Goal: Information Seeking & Learning: Find specific fact

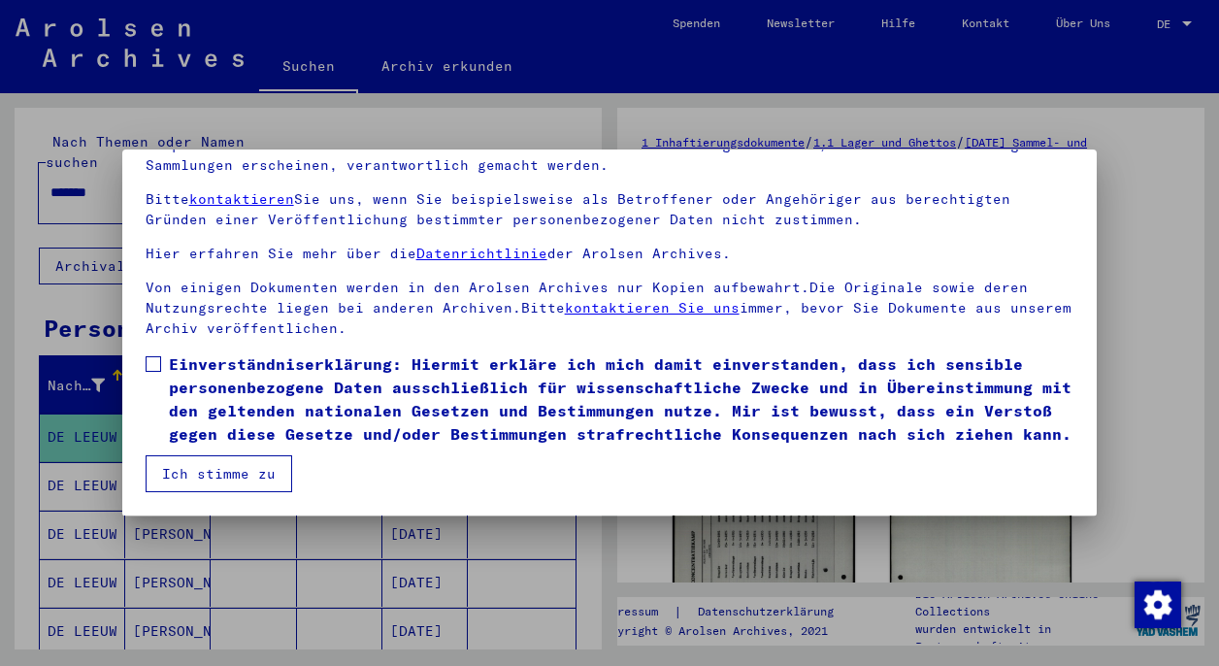
scroll to position [164, 0]
click at [152, 365] on span at bounding box center [154, 364] width 16 height 16
click at [205, 474] on button "Ich stimme zu" at bounding box center [219, 473] width 147 height 37
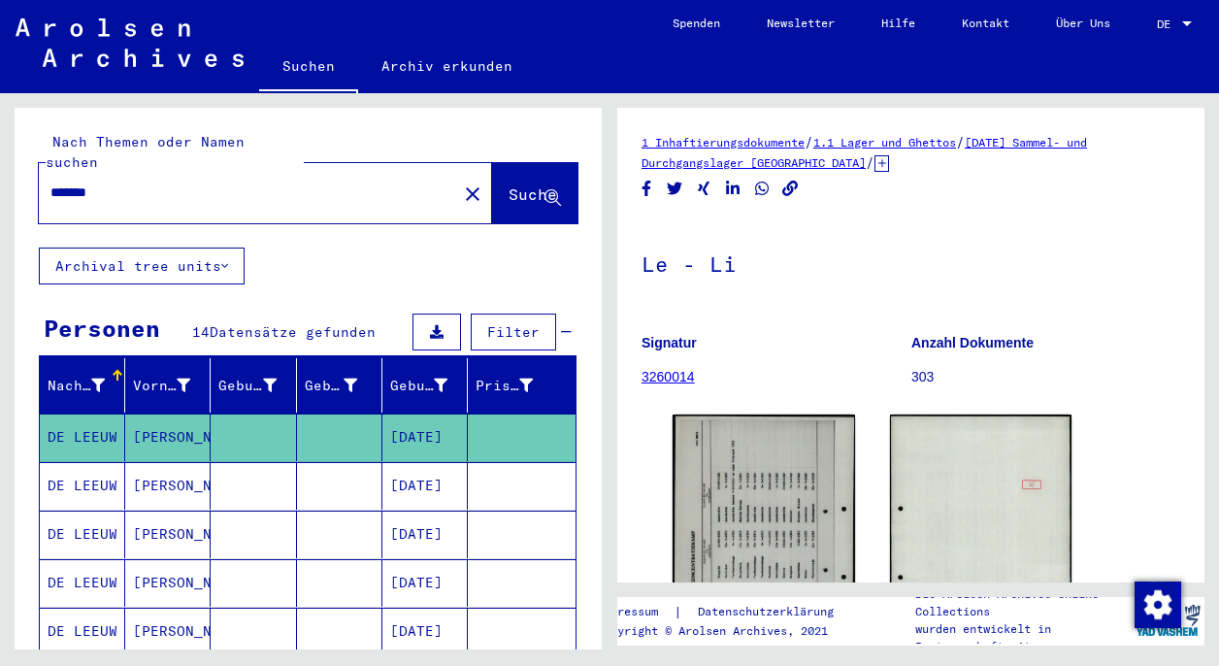
scroll to position [0, 0]
drag, startPoint x: 110, startPoint y: 174, endPoint x: 56, endPoint y: 172, distance: 53.4
click at [56, 182] on input "*******" at bounding box center [247, 192] width 395 height 20
click at [509, 184] on span "Suche" at bounding box center [533, 193] width 49 height 19
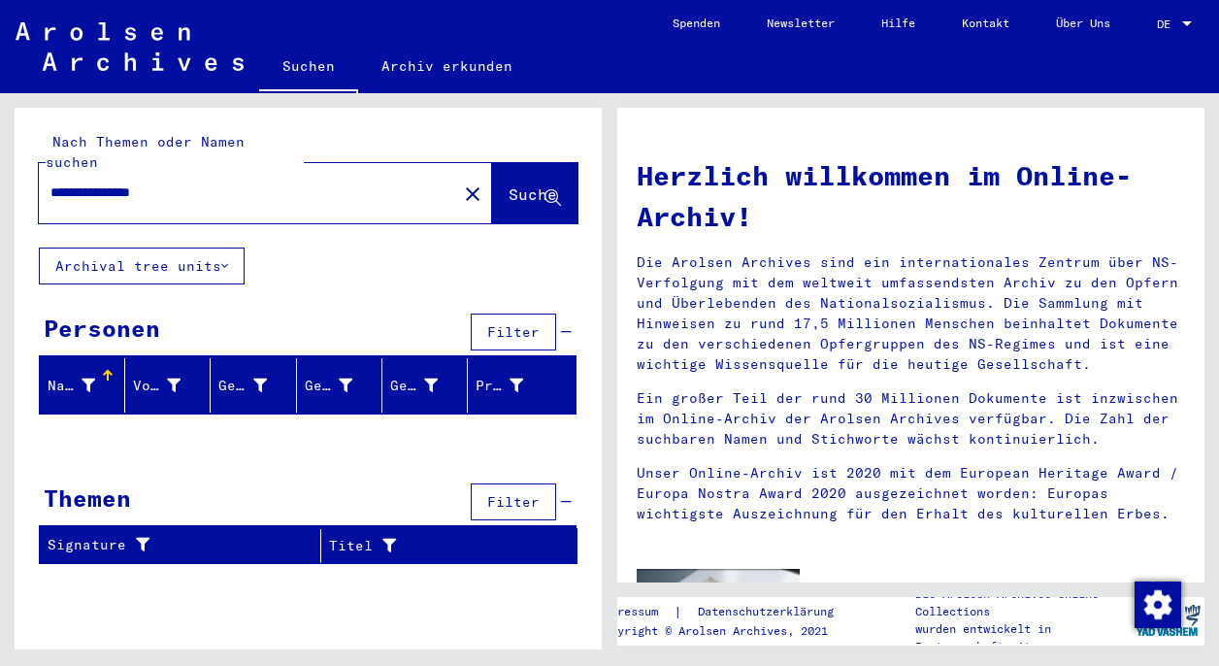
click at [508, 493] on span "Filter" at bounding box center [513, 501] width 52 height 17
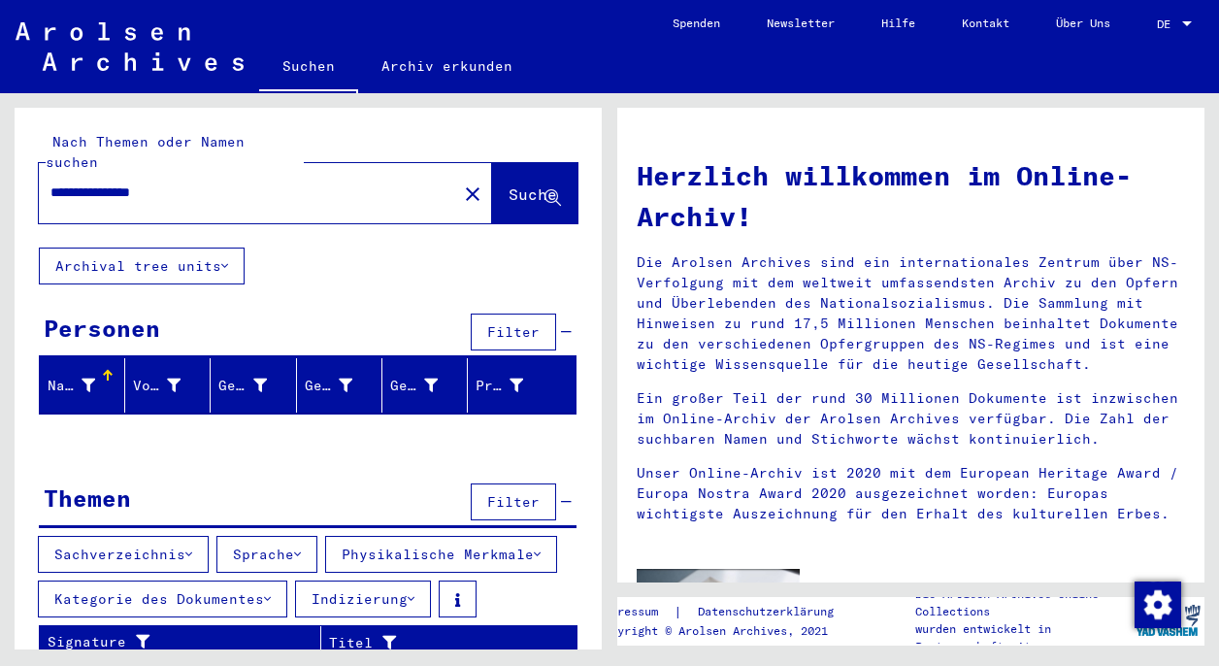
click at [494, 493] on span "Filter" at bounding box center [513, 501] width 52 height 17
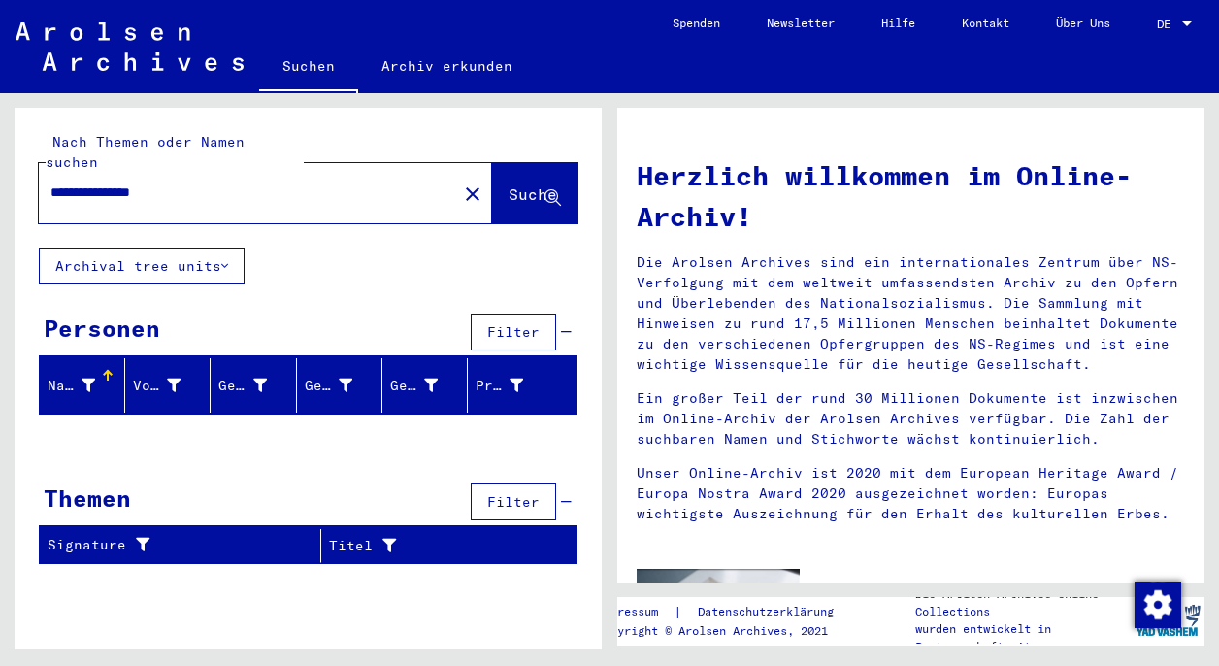
click at [186, 247] on button "Archival tree units" at bounding box center [142, 265] width 206 height 37
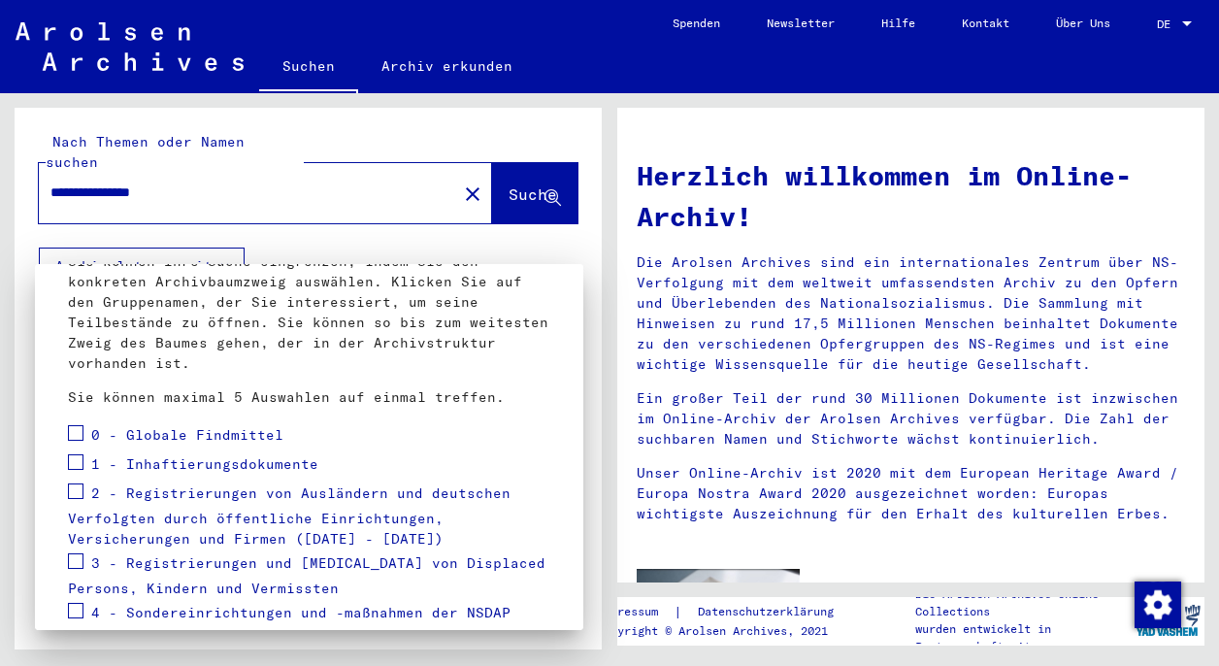
scroll to position [140, 0]
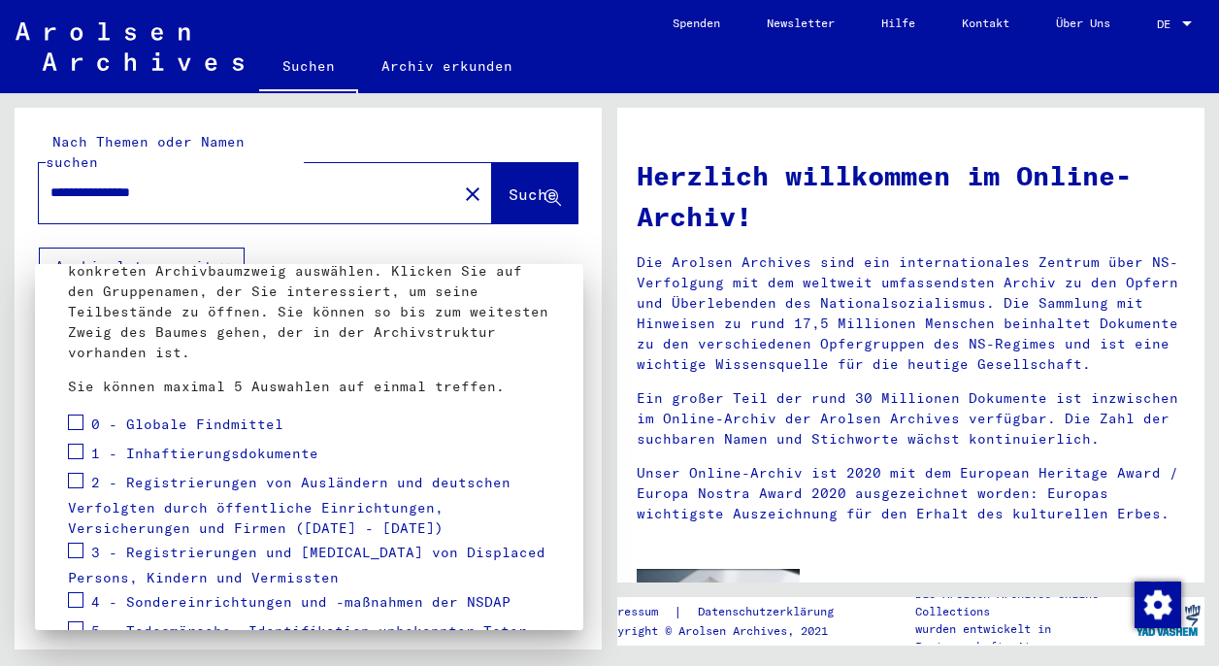
click at [59, 169] on div at bounding box center [609, 333] width 1219 height 666
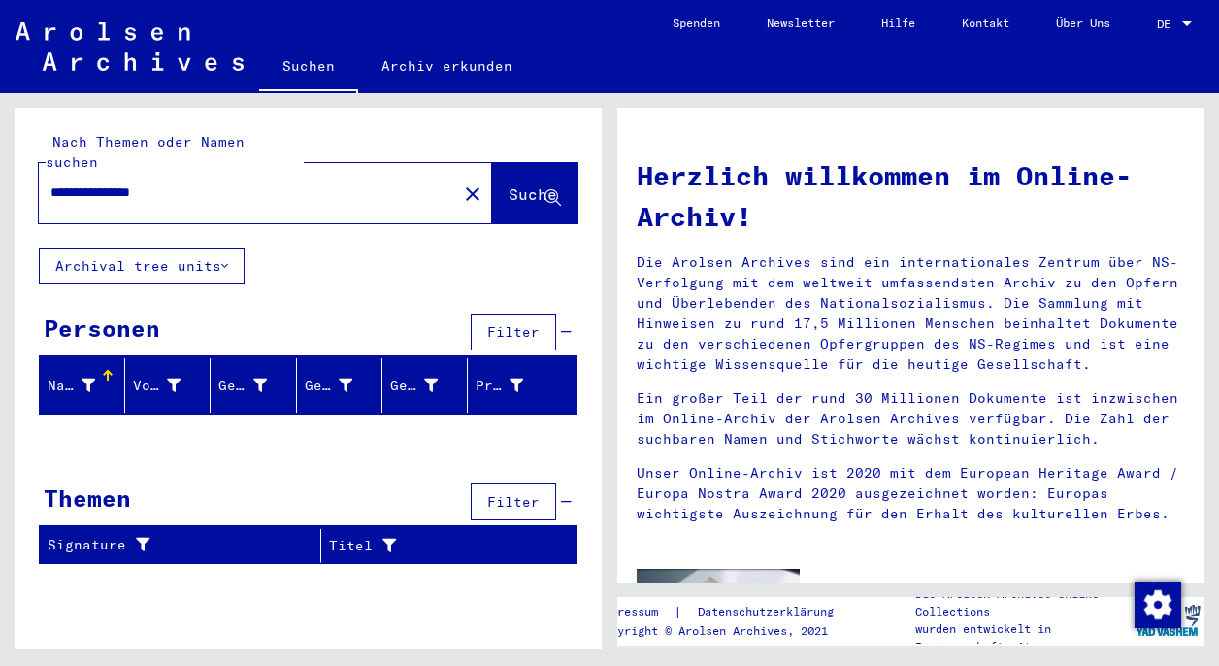
click at [58, 182] on input "**********" at bounding box center [241, 192] width 383 height 20
click at [509, 184] on span "Suche" at bounding box center [533, 193] width 49 height 19
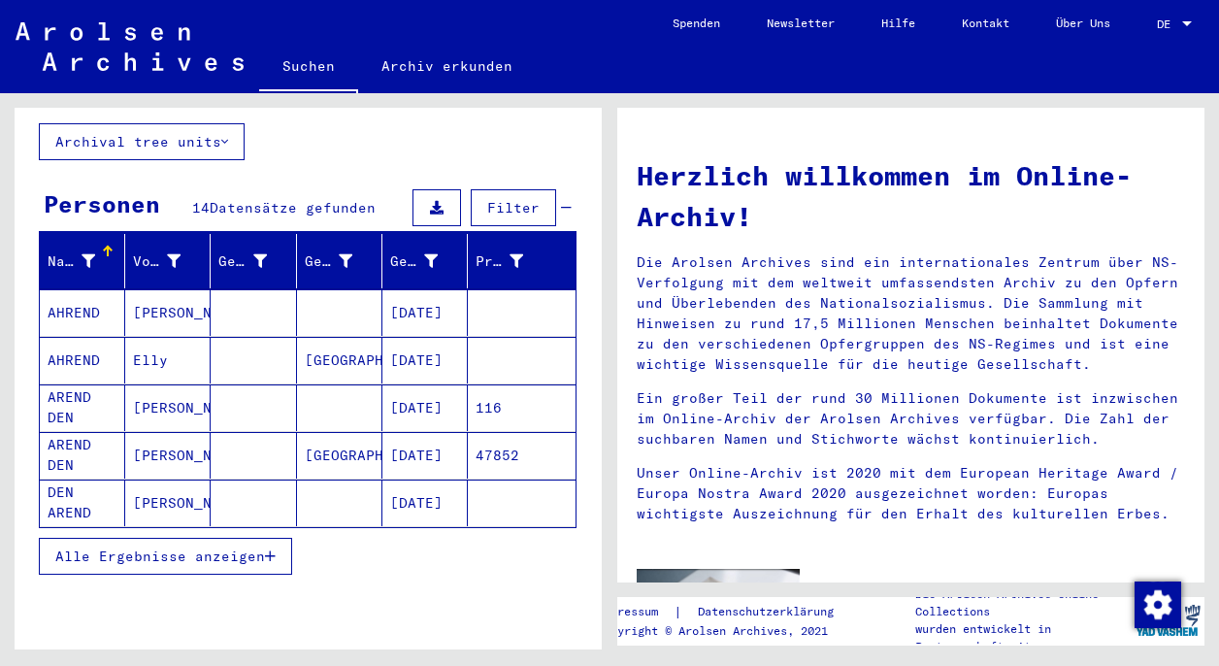
scroll to position [130, 0]
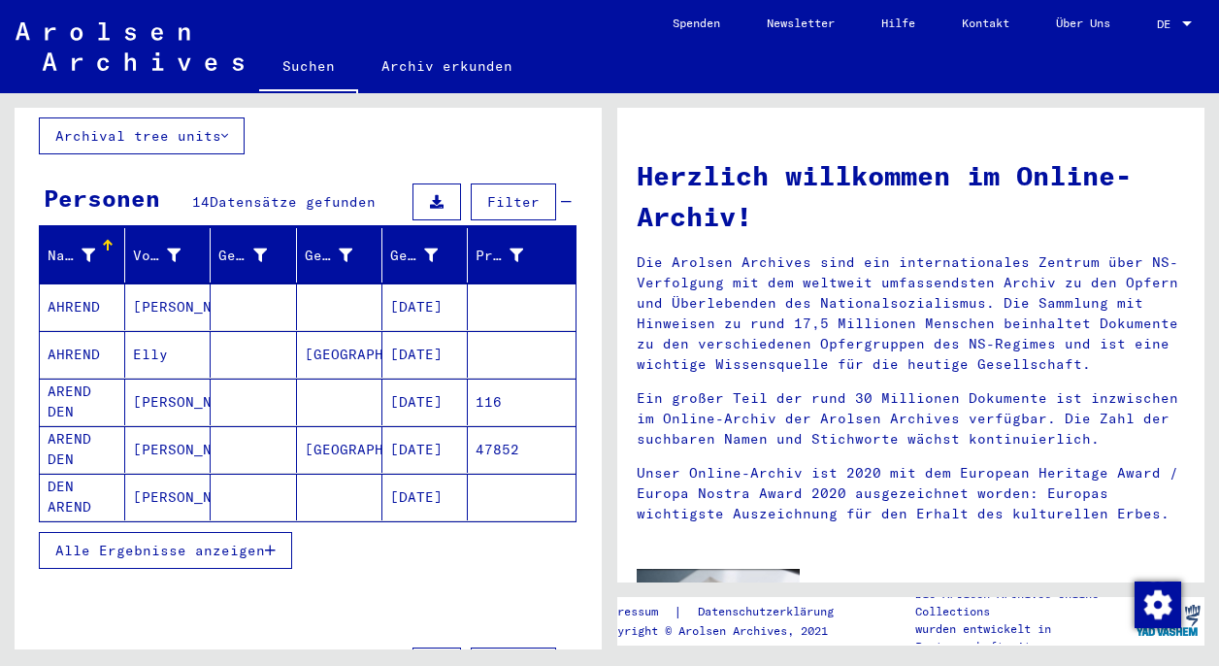
click at [151, 542] on span "Alle Ergebnisse anzeigen" at bounding box center [160, 550] width 210 height 17
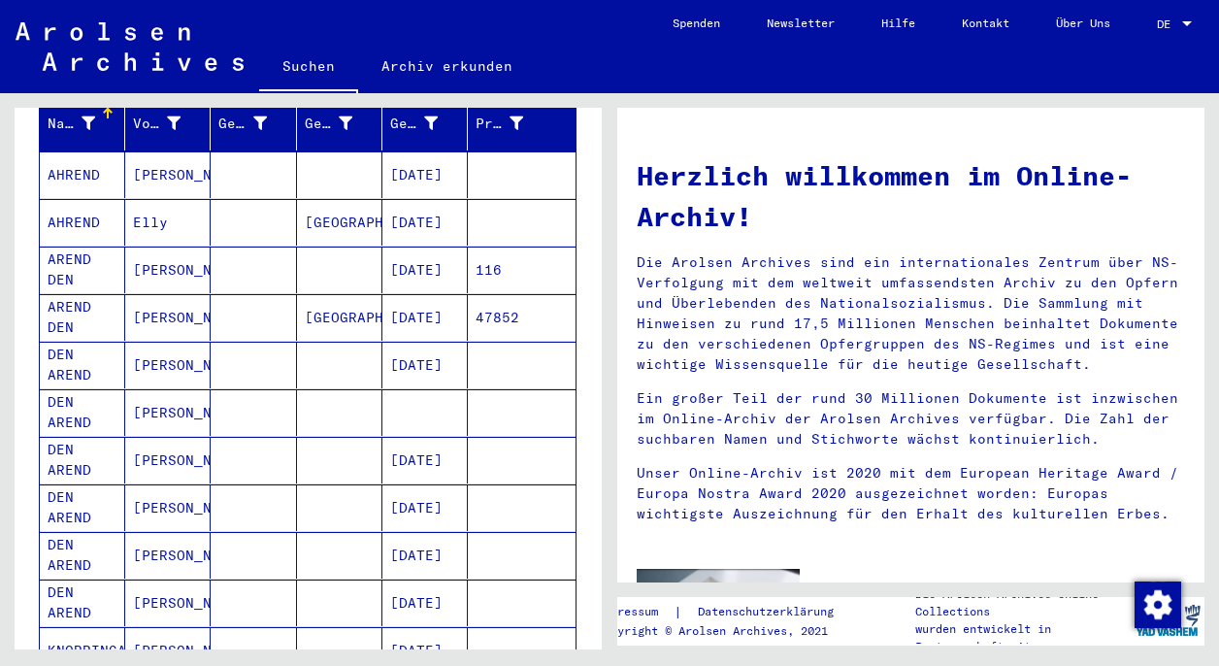
scroll to position [263, 0]
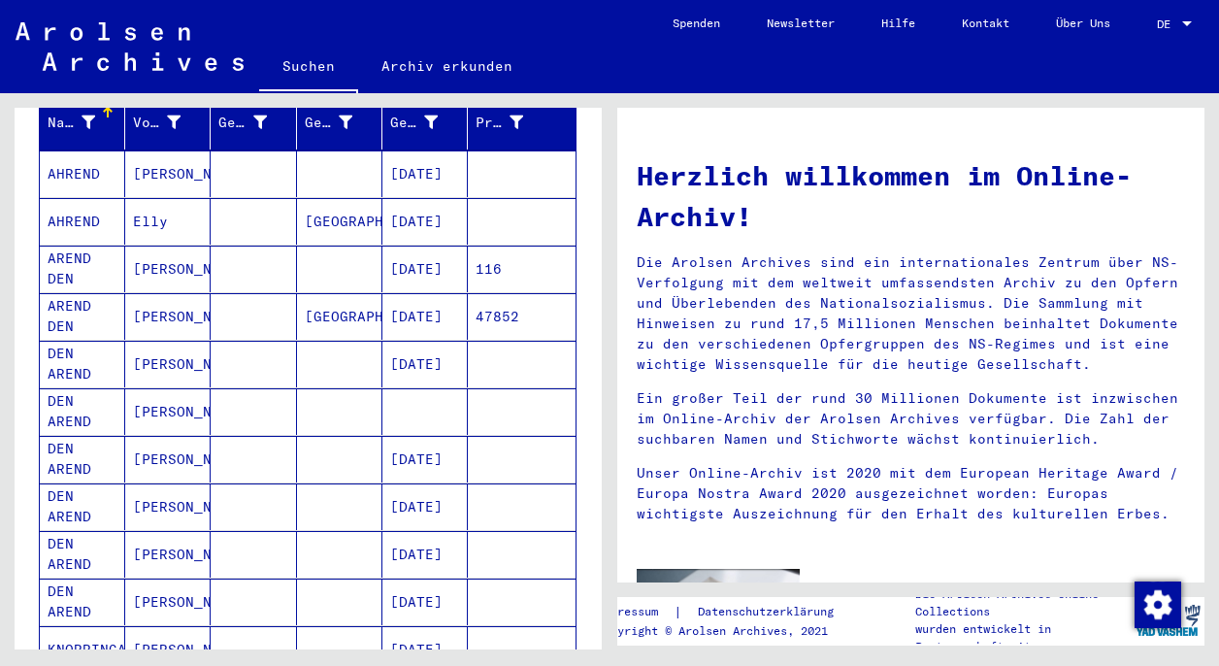
click at [432, 492] on mat-cell "[DATE]" at bounding box center [424, 506] width 85 height 47
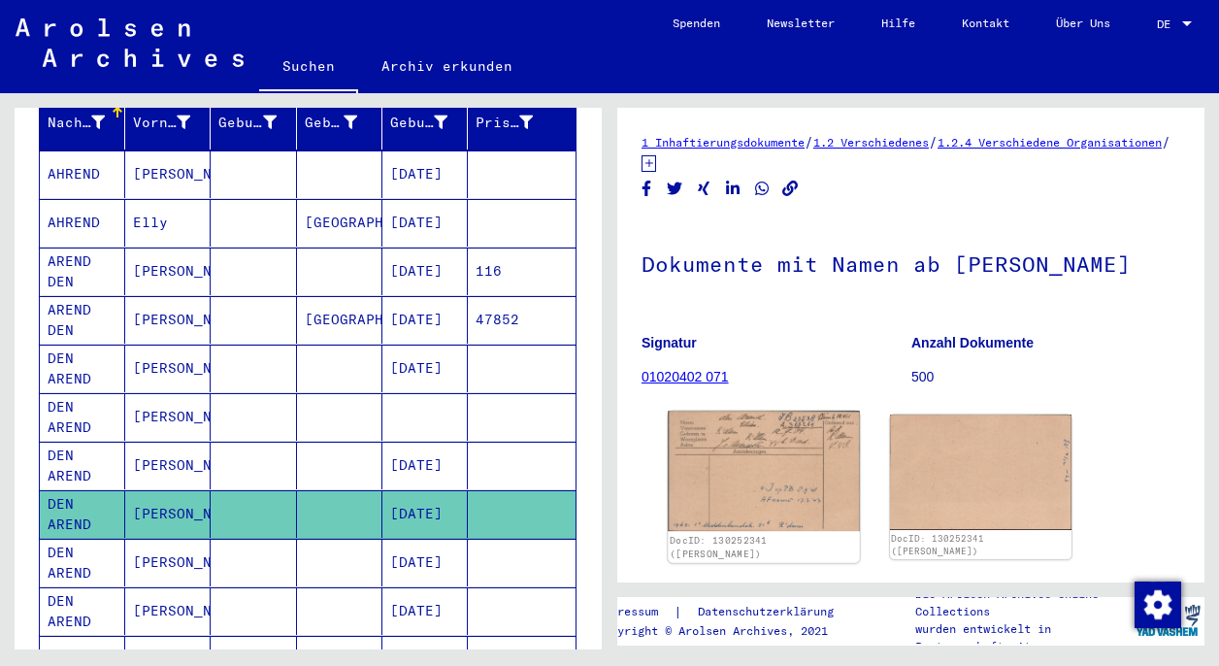
click at [754, 477] on img at bounding box center [763, 471] width 191 height 120
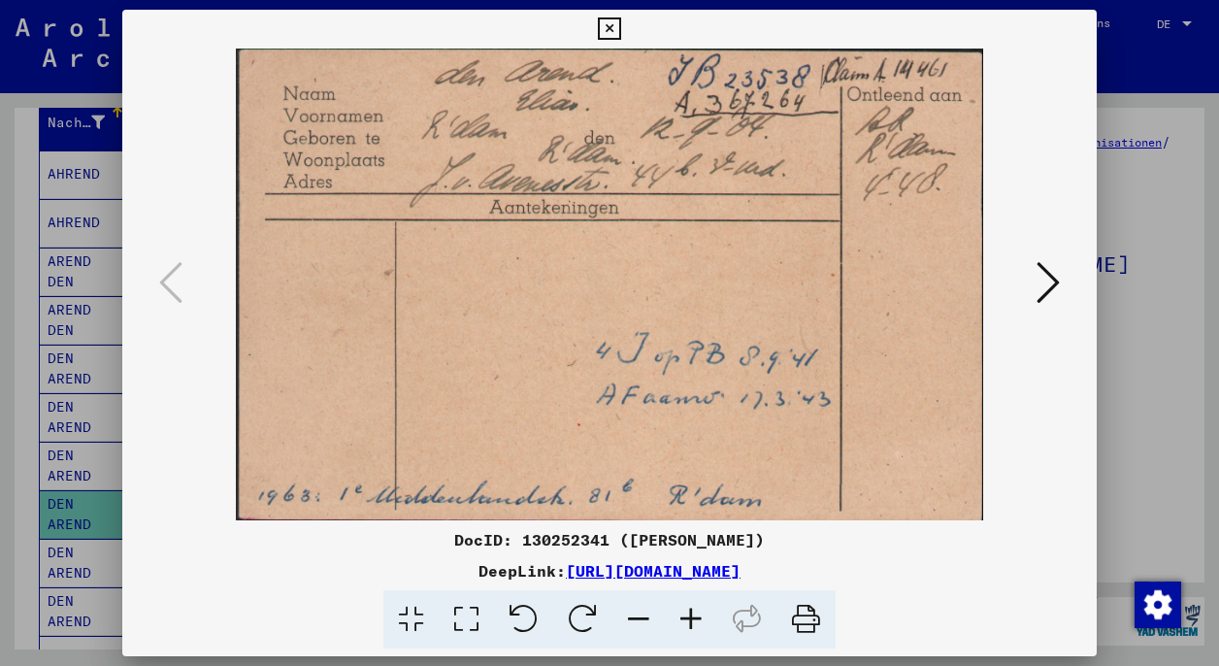
click at [1051, 281] on icon at bounding box center [1047, 282] width 23 height 47
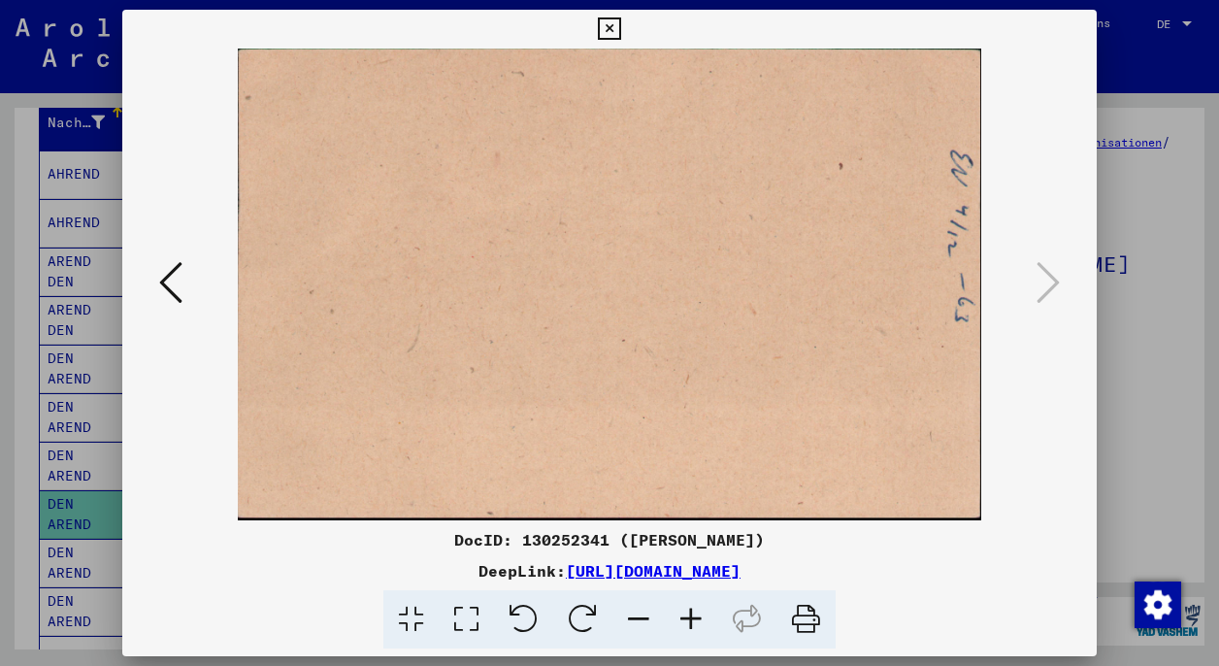
click at [620, 22] on icon at bounding box center [609, 28] width 22 height 23
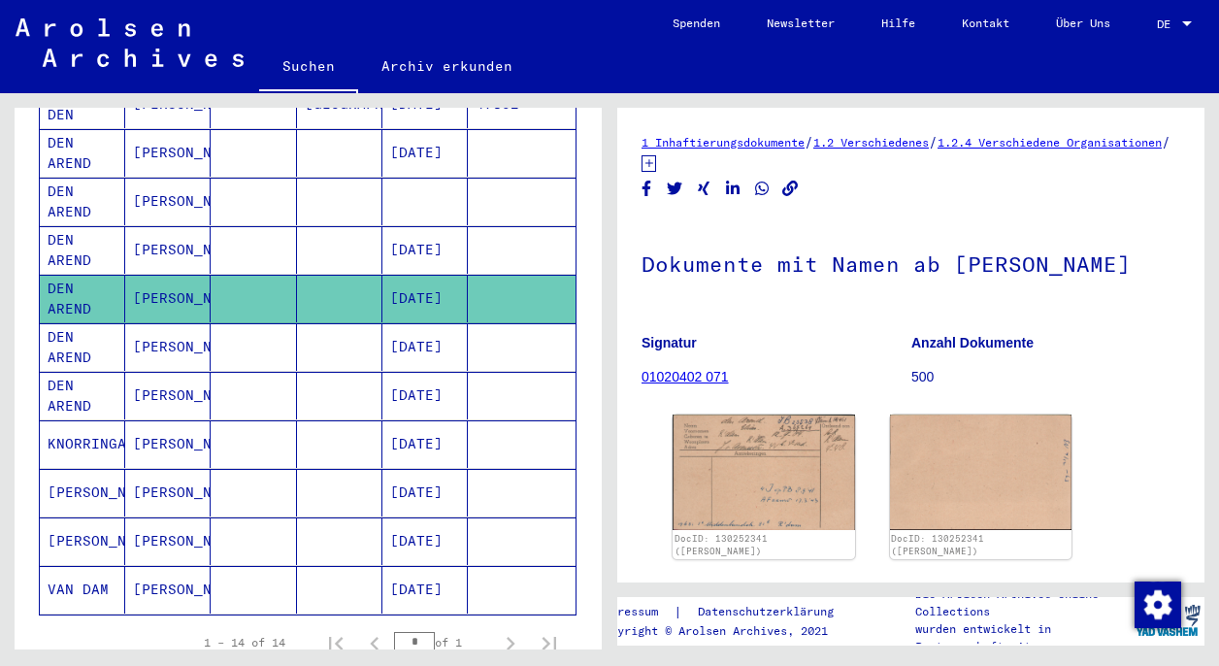
scroll to position [467, 0]
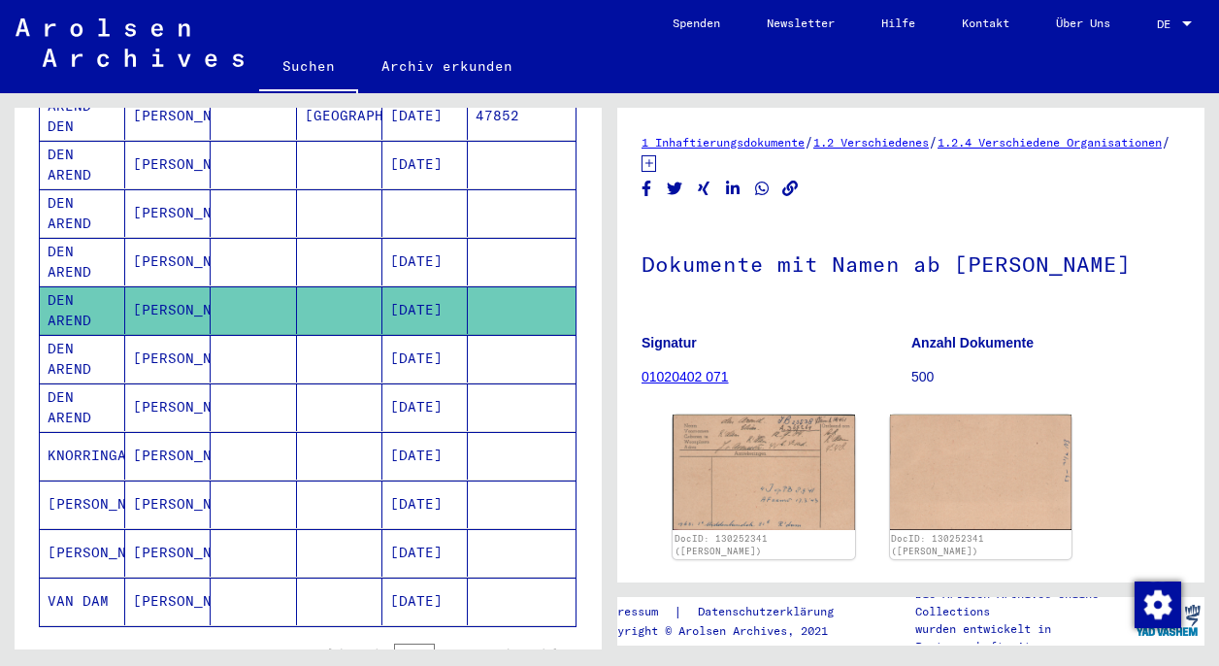
click at [255, 189] on mat-cell at bounding box center [253, 213] width 85 height 48
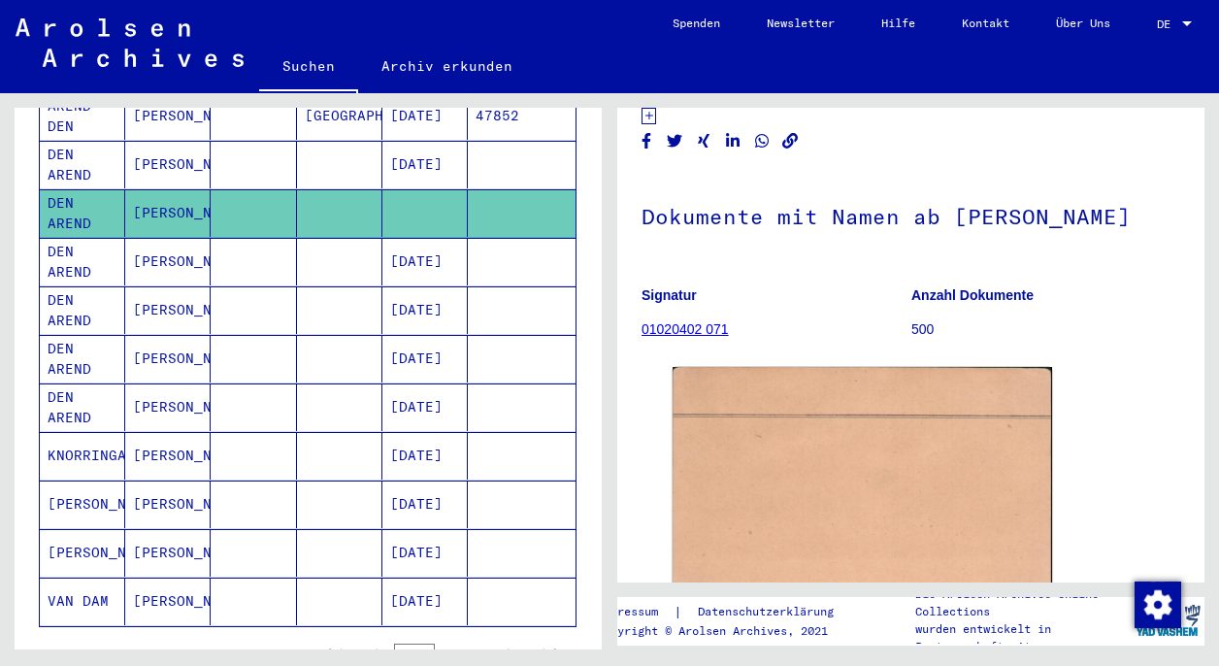
scroll to position [19, 0]
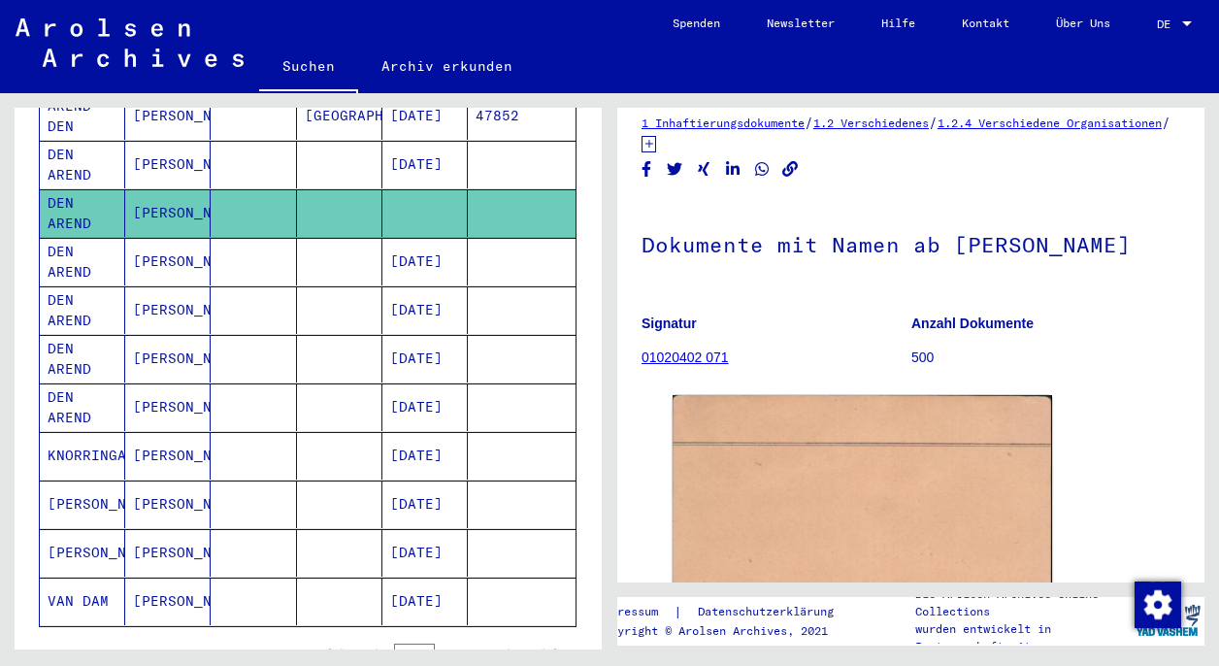
click at [325, 141] on mat-cell at bounding box center [339, 165] width 85 height 48
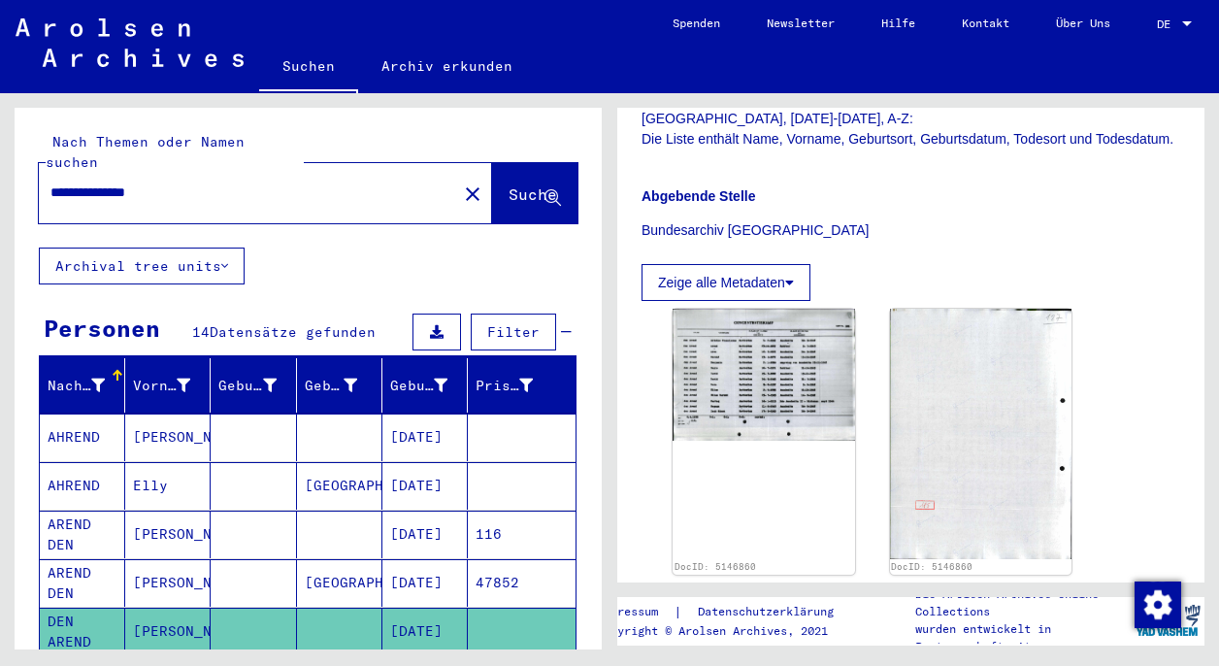
drag, startPoint x: 93, startPoint y: 169, endPoint x: 53, endPoint y: 169, distance: 39.8
click at [53, 182] on input "**********" at bounding box center [247, 192] width 395 height 20
click at [509, 184] on span "Suche" at bounding box center [533, 193] width 49 height 19
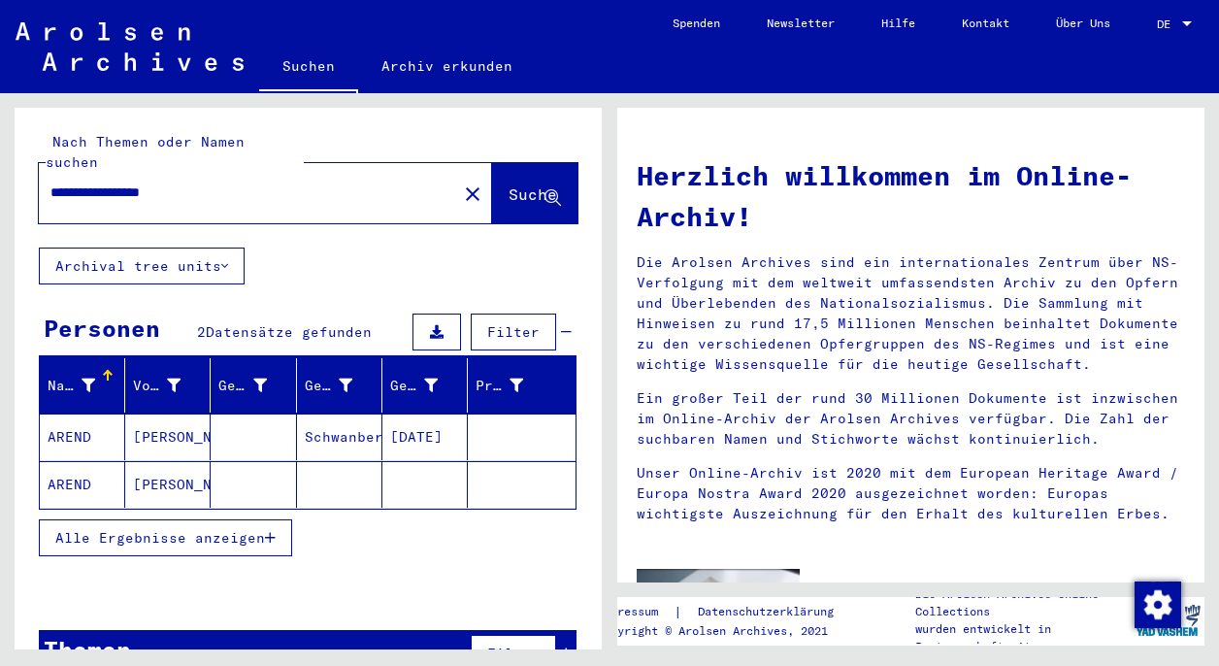
click at [194, 529] on span "Alle Ergebnisse anzeigen" at bounding box center [160, 537] width 210 height 17
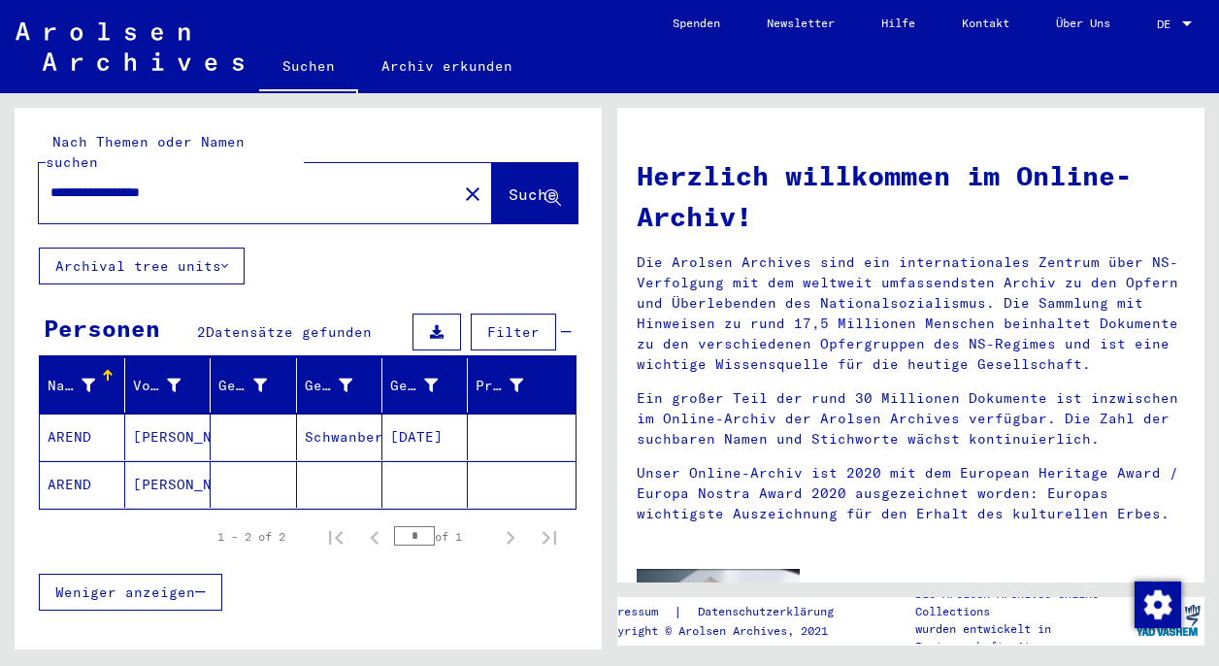
drag, startPoint x: 209, startPoint y: 173, endPoint x: 47, endPoint y: 173, distance: 162.1
click at [47, 173] on div "**********" at bounding box center [236, 193] width 395 height 44
click at [521, 184] on span "Suche" at bounding box center [533, 193] width 49 height 19
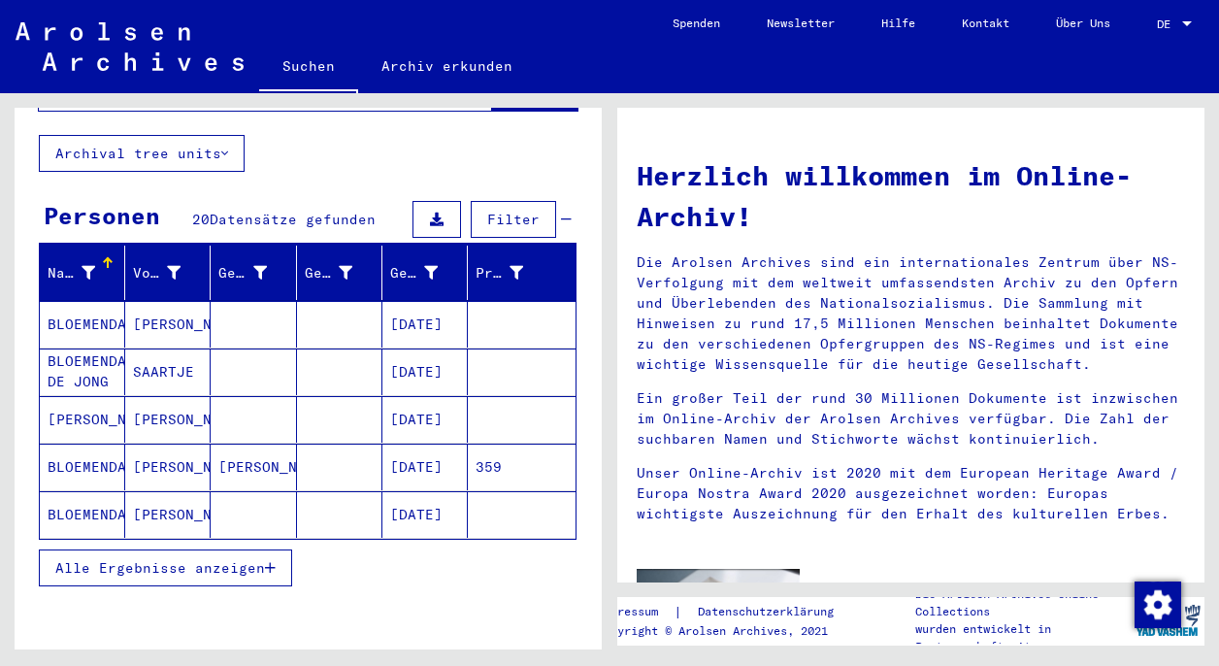
scroll to position [125, 0]
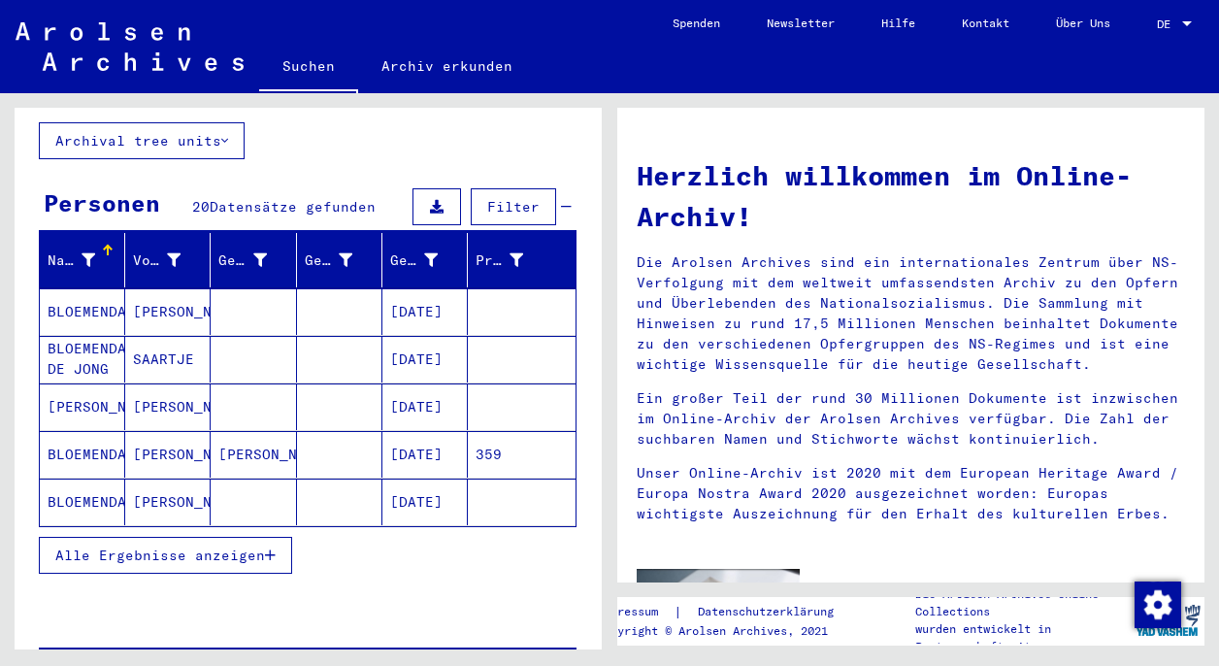
click at [205, 546] on span "Alle Ergebnisse anzeigen" at bounding box center [160, 554] width 210 height 17
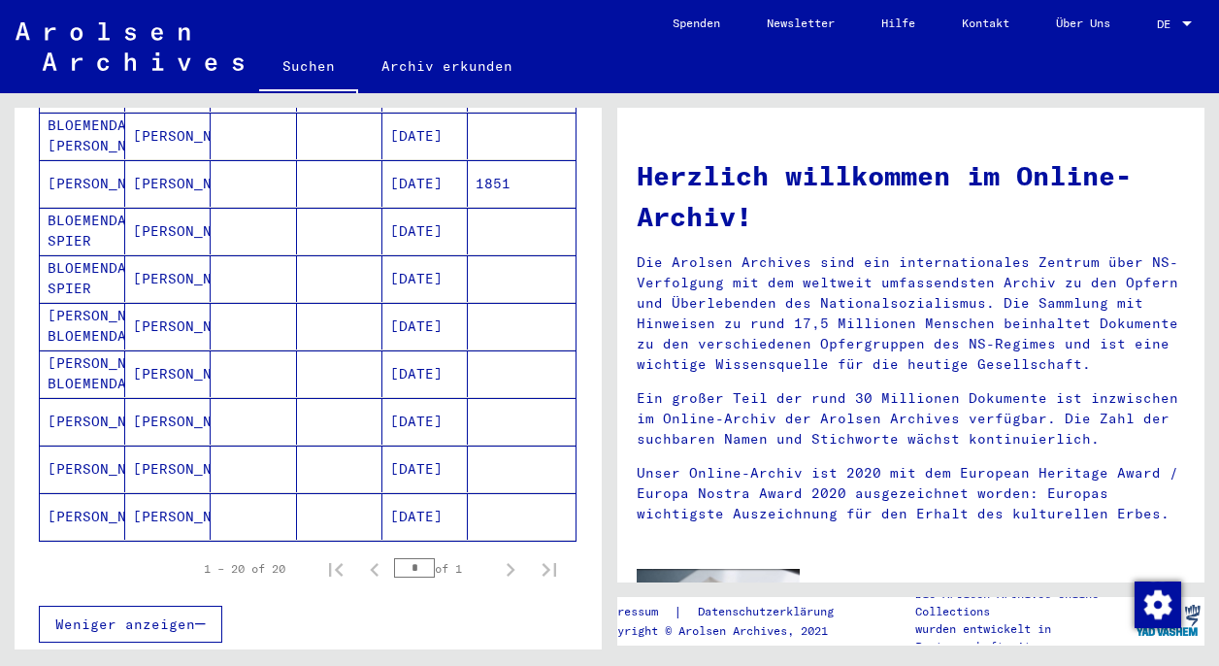
scroll to position [851, 0]
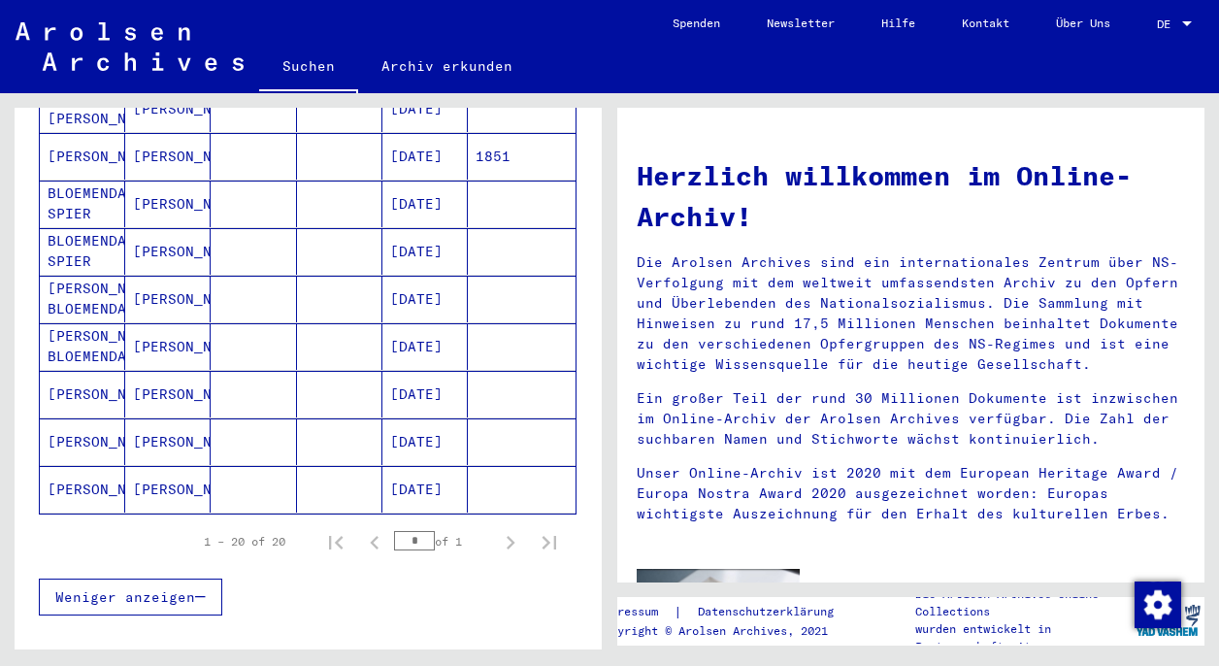
click at [315, 469] on mat-cell at bounding box center [339, 489] width 85 height 47
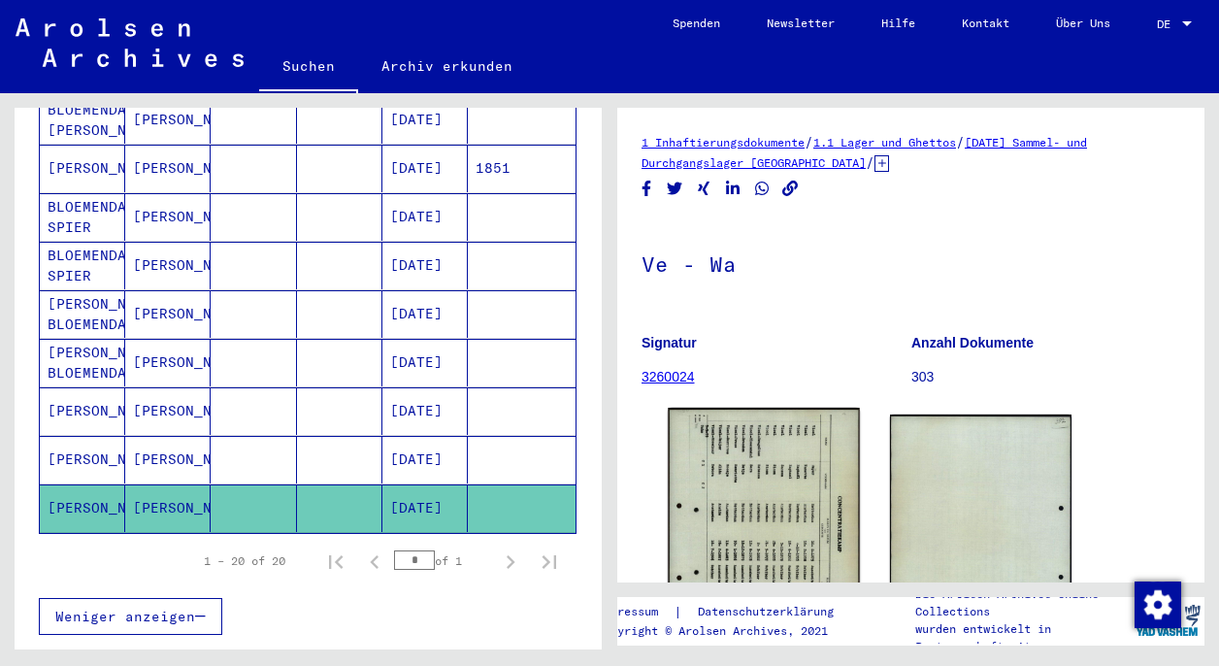
click at [761, 483] on img at bounding box center [763, 542] width 191 height 269
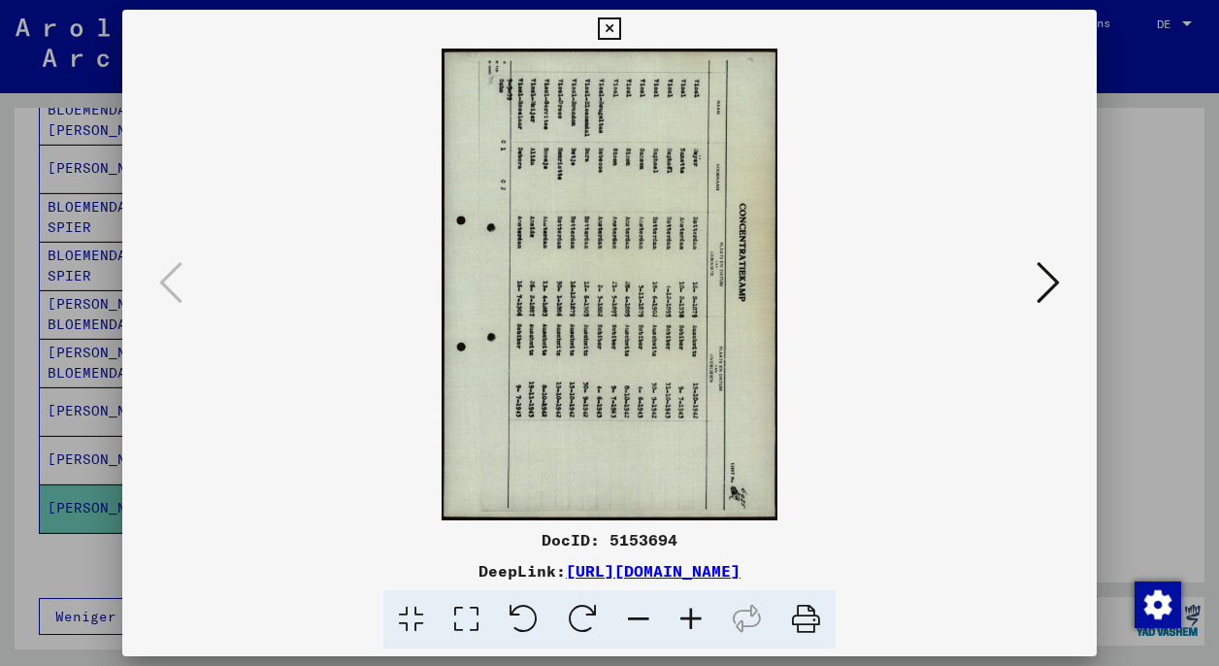
click at [521, 621] on icon at bounding box center [523, 619] width 59 height 59
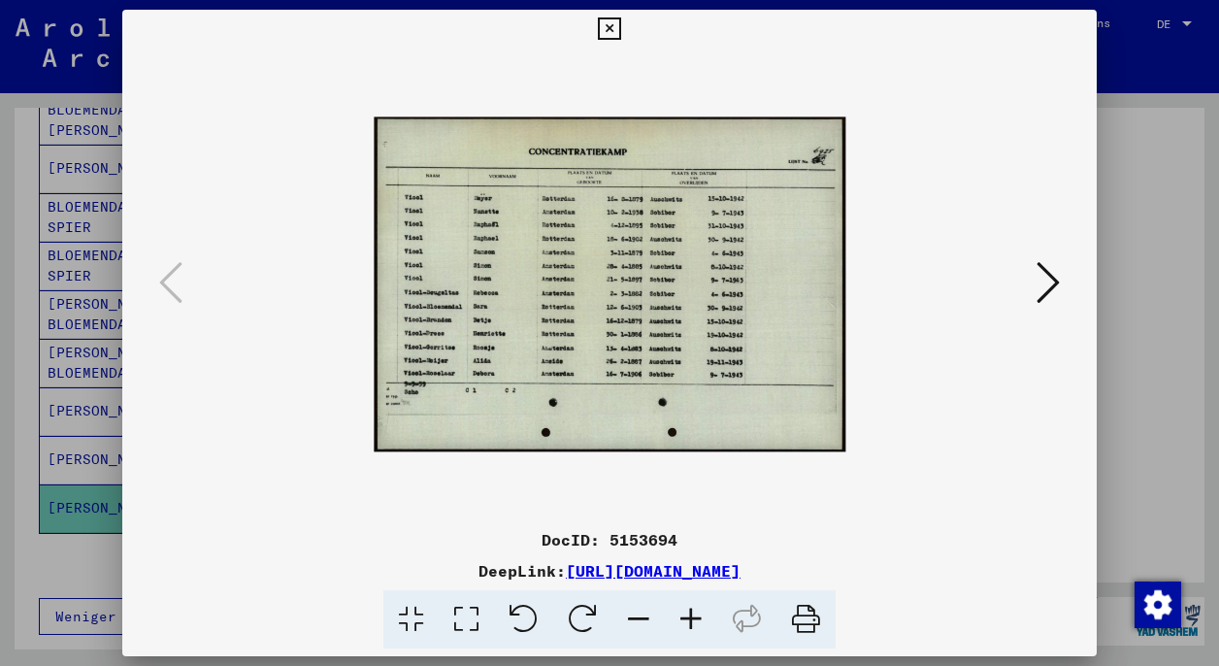
click at [1050, 284] on icon at bounding box center [1047, 282] width 23 height 47
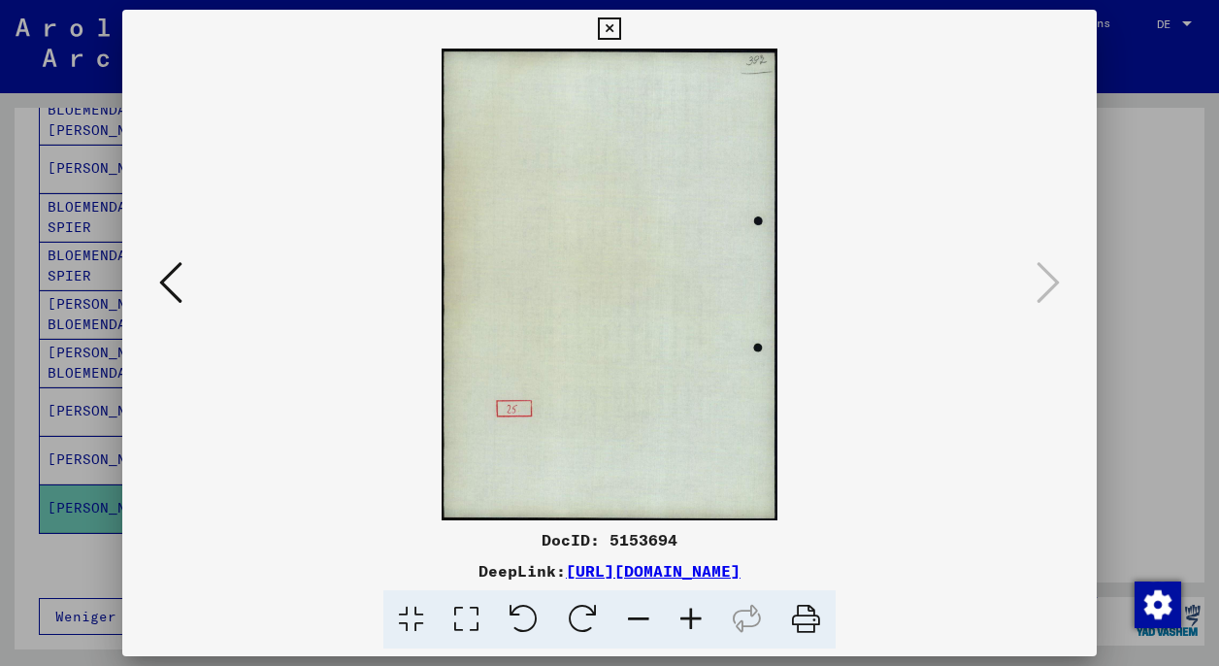
click at [620, 29] on icon at bounding box center [609, 28] width 22 height 23
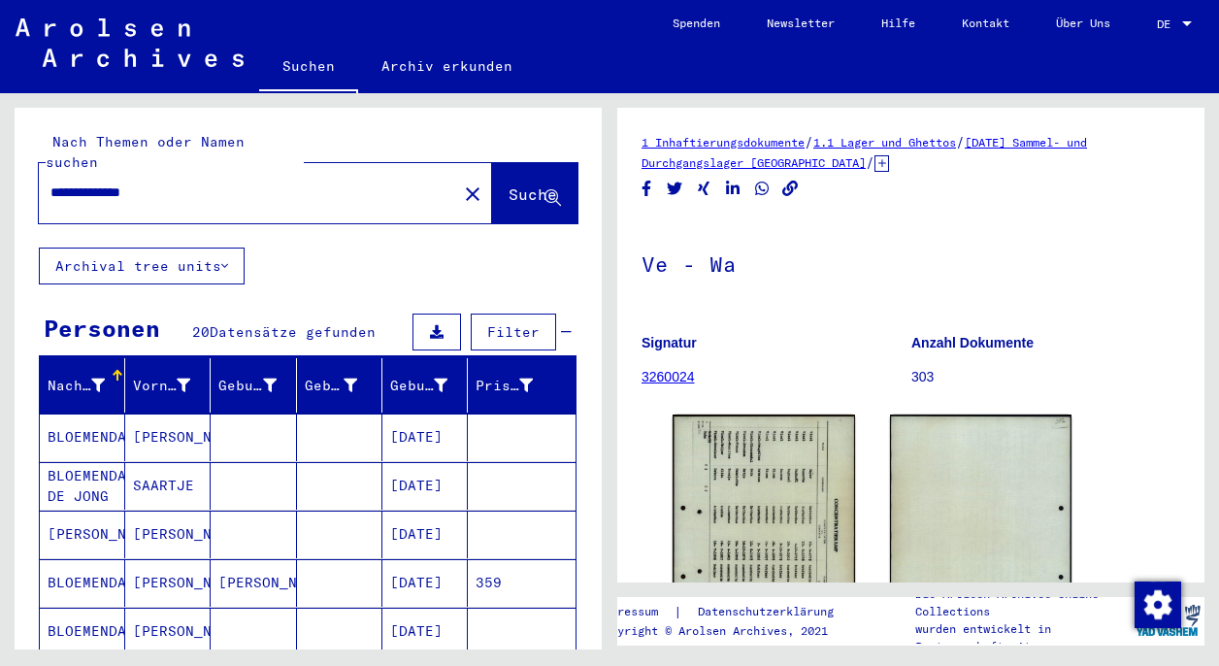
drag, startPoint x: 176, startPoint y: 177, endPoint x: 53, endPoint y: 171, distance: 122.4
click at [53, 182] on input "**********" at bounding box center [247, 192] width 395 height 20
type input "**********"
drag, startPoint x: 53, startPoint y: 171, endPoint x: 499, endPoint y: 167, distance: 445.5
click at [509, 184] on span "Suche" at bounding box center [533, 193] width 49 height 19
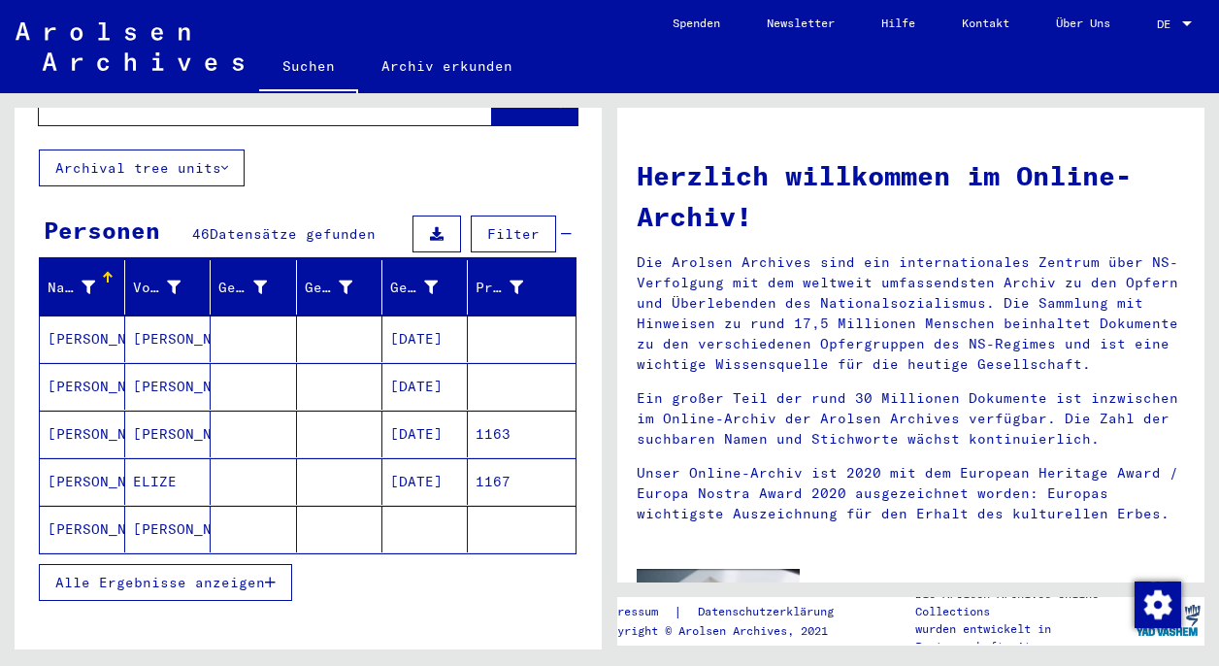
scroll to position [102, 0]
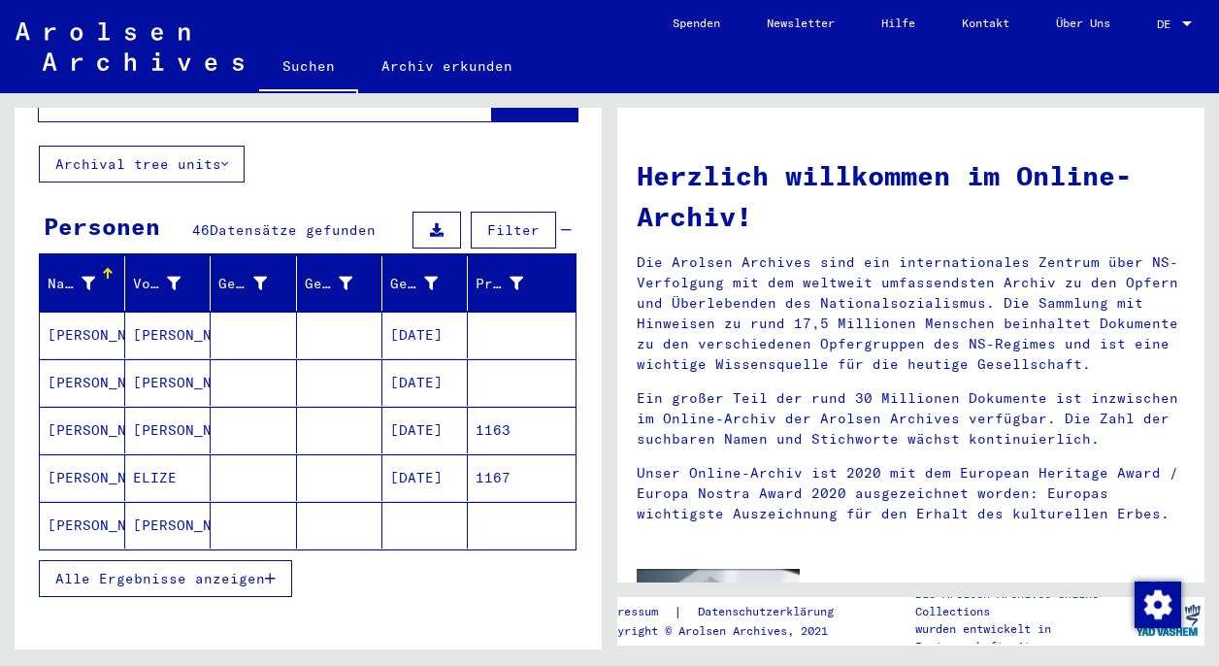
click at [243, 570] on span "Alle Ergebnisse anzeigen" at bounding box center [160, 578] width 210 height 17
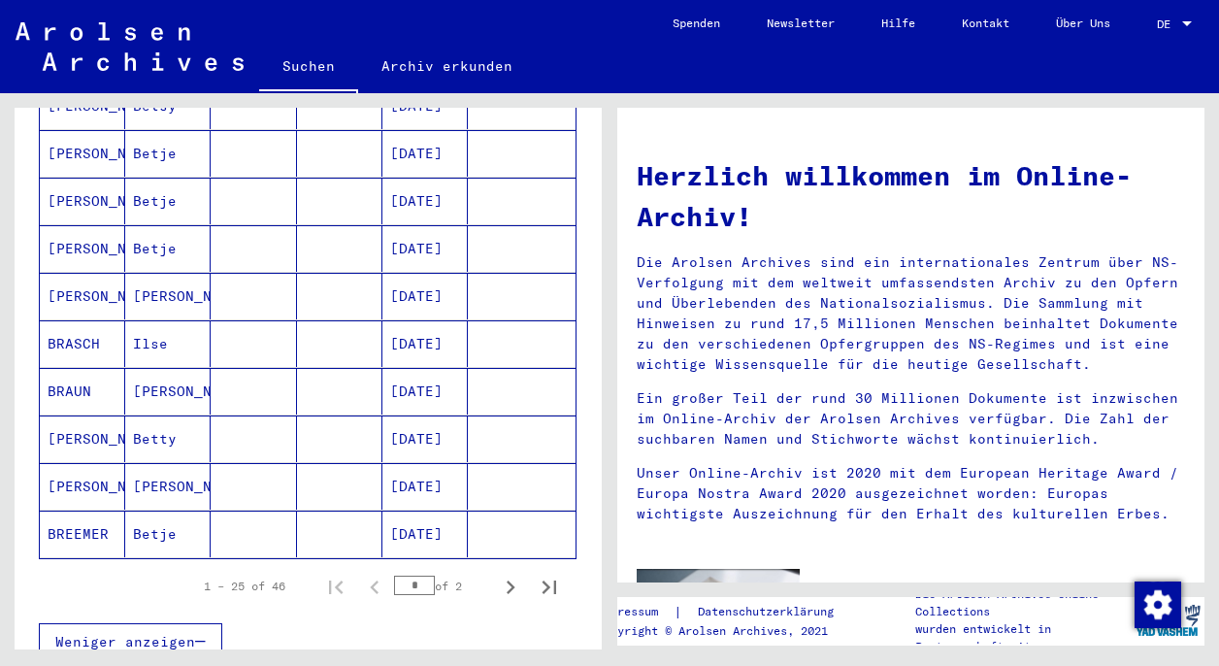
scroll to position [1046, 0]
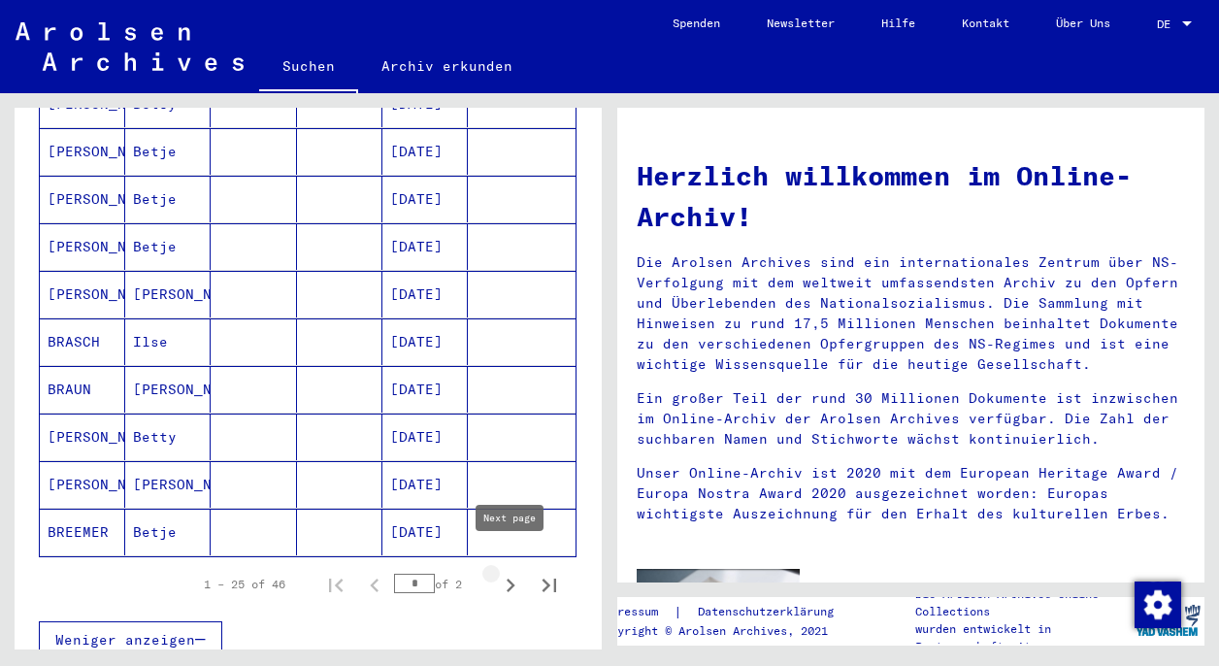
click at [509, 572] on icon "Next page" at bounding box center [510, 585] width 27 height 27
type input "*"
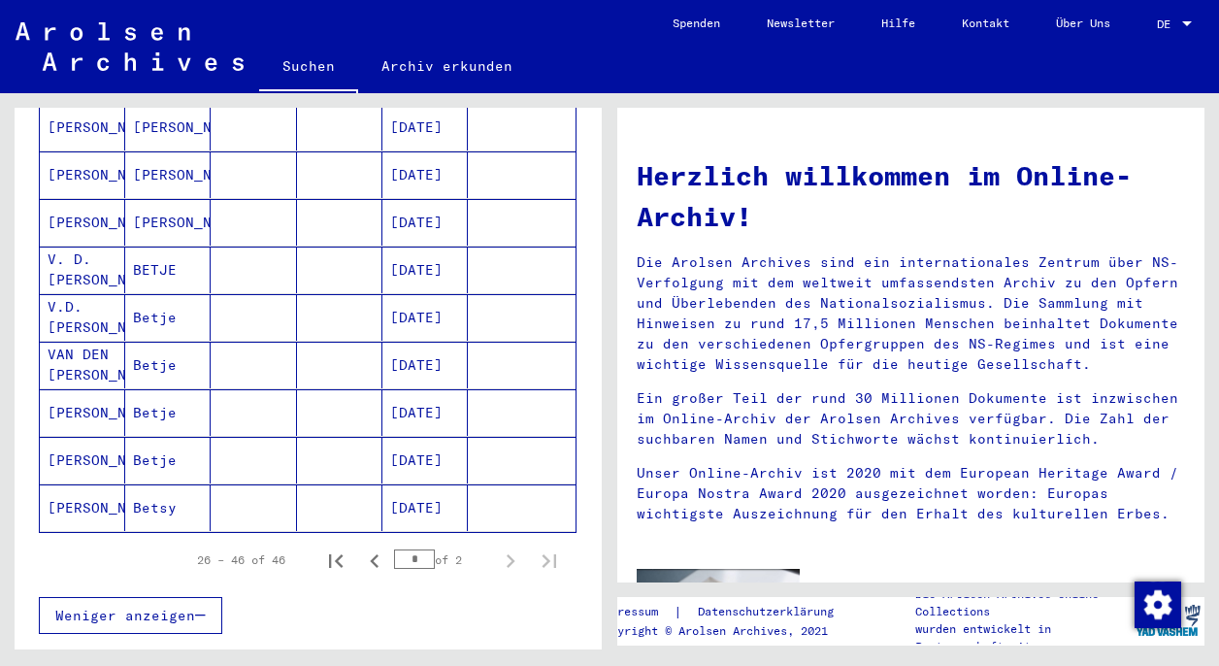
scroll to position [876, 0]
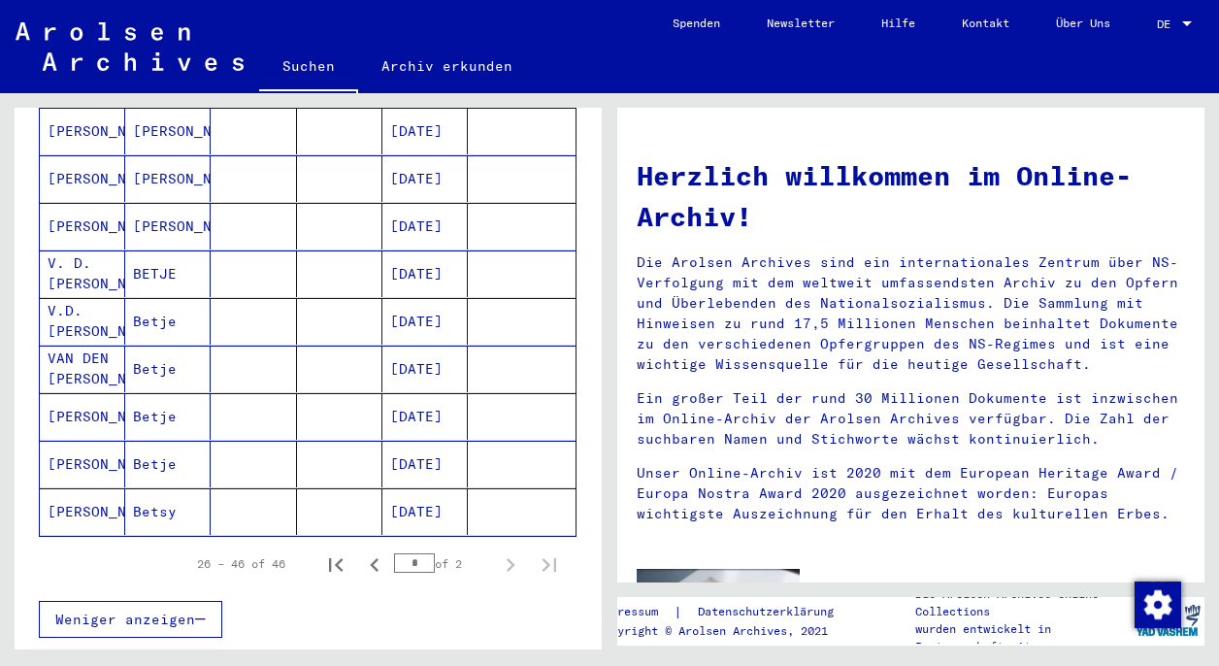
click at [319, 396] on mat-cell at bounding box center [339, 416] width 85 height 47
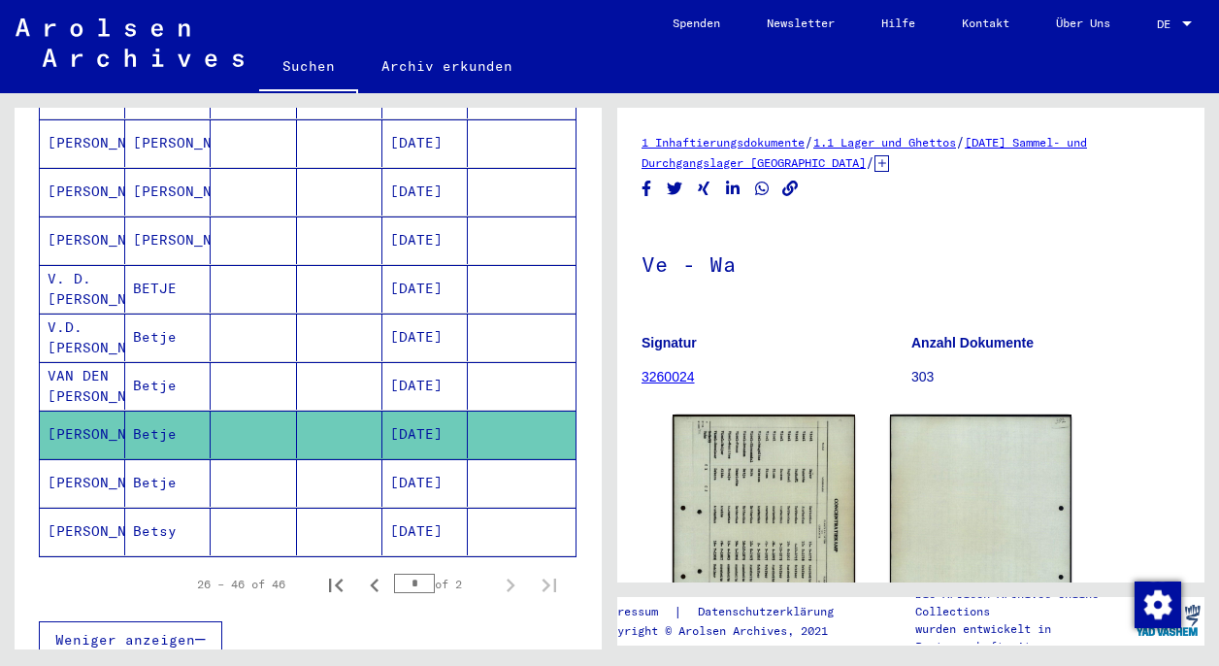
click at [333, 462] on mat-cell at bounding box center [339, 483] width 85 height 48
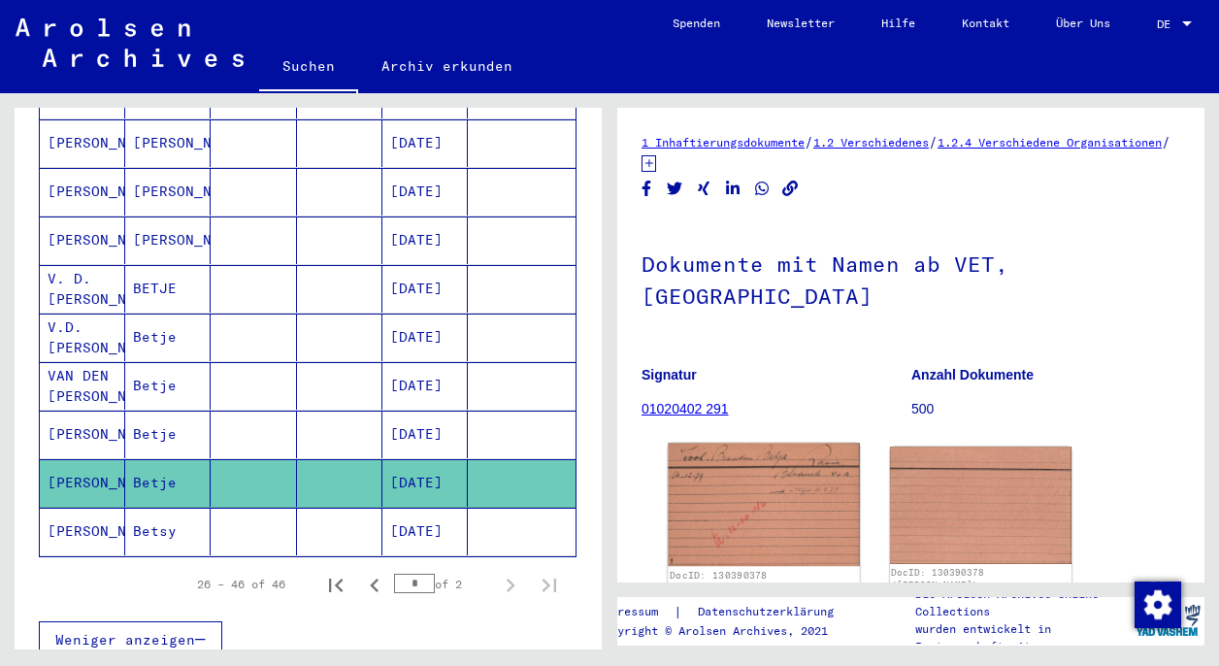
click at [749, 462] on img at bounding box center [763, 504] width 191 height 123
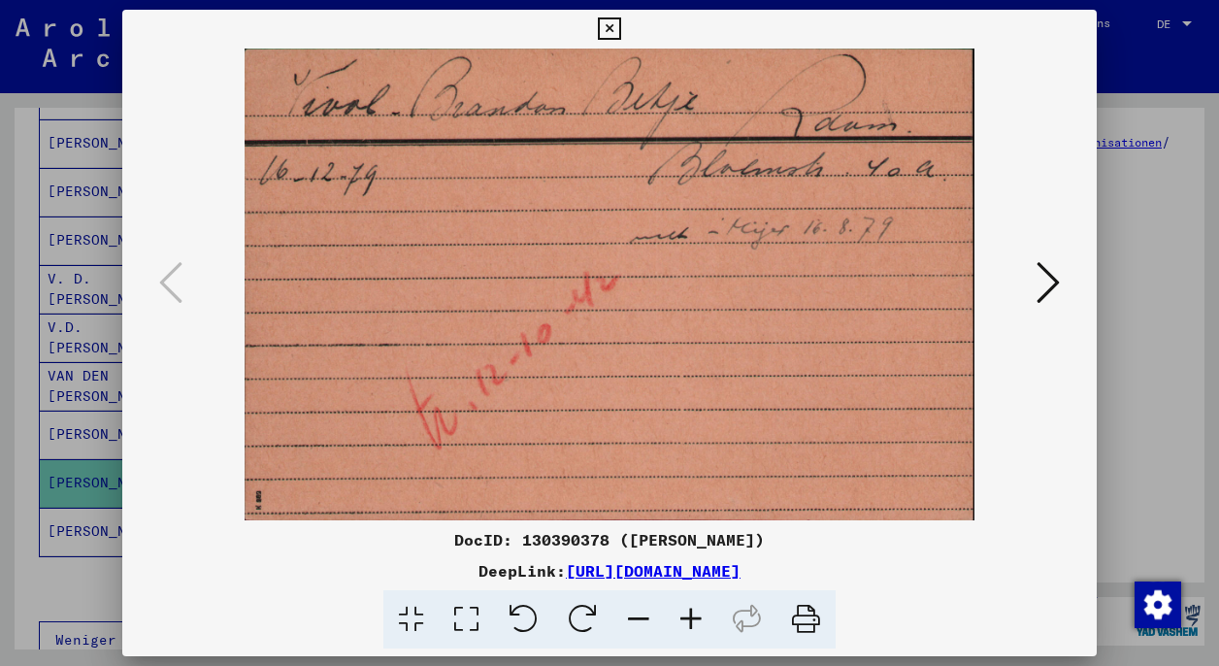
click at [1048, 282] on icon at bounding box center [1047, 282] width 23 height 47
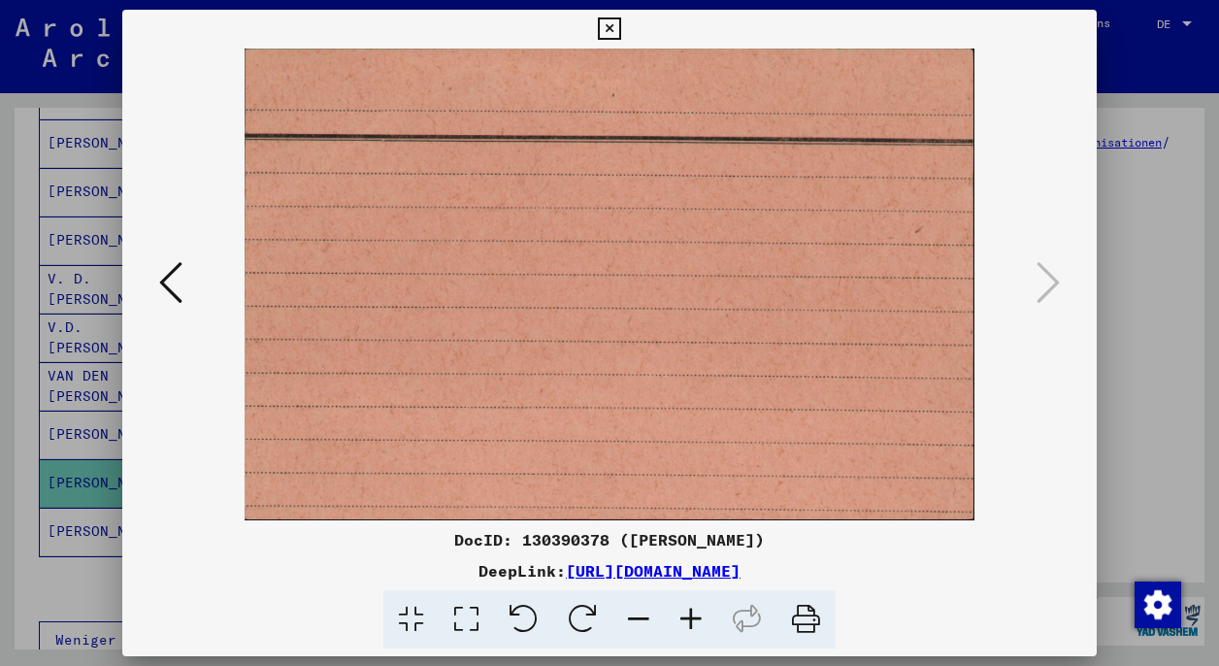
click at [620, 28] on icon at bounding box center [609, 28] width 22 height 23
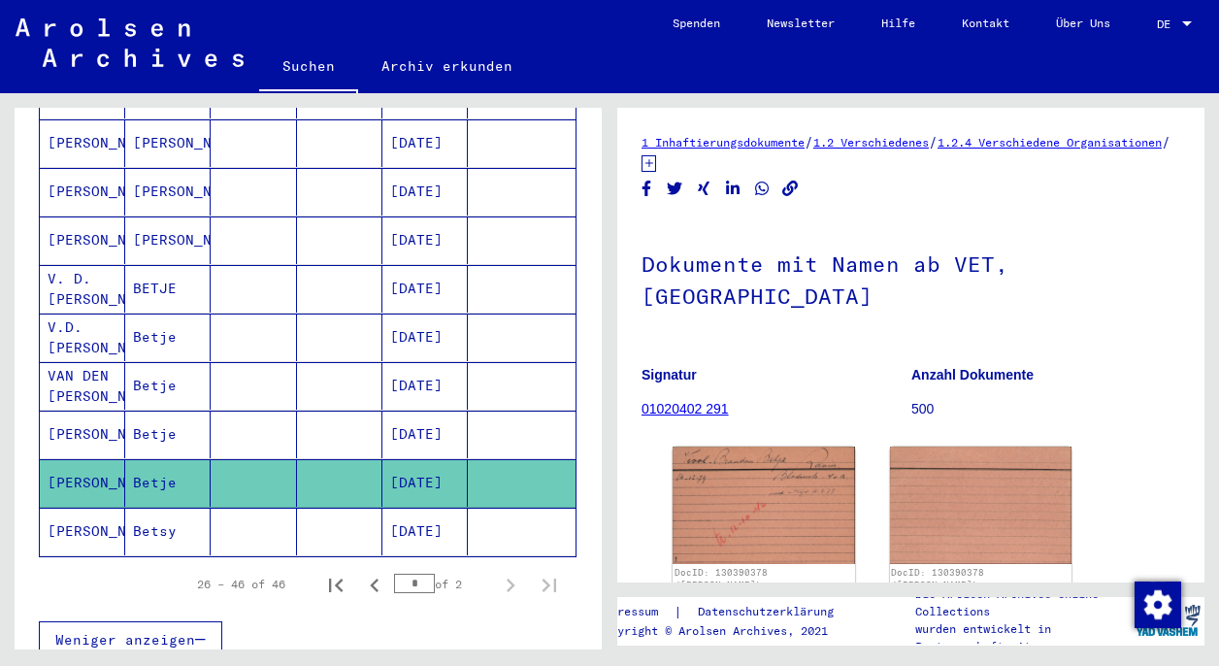
click at [323, 416] on mat-cell at bounding box center [339, 435] width 85 height 48
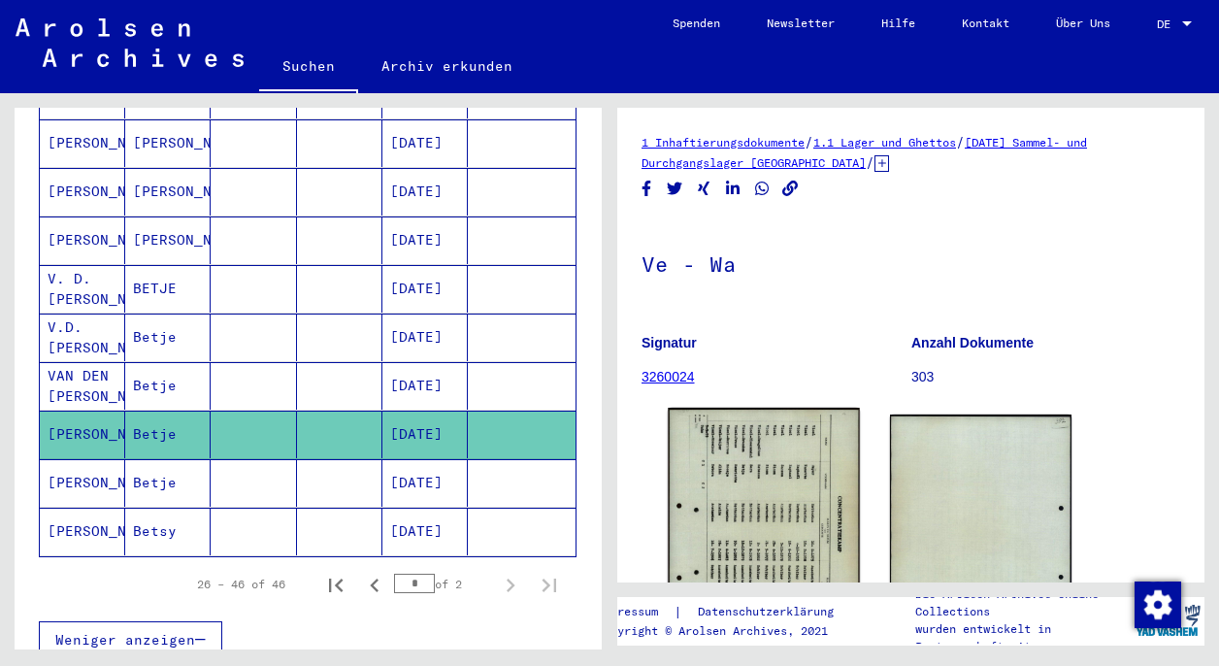
click at [755, 505] on img at bounding box center [763, 542] width 191 height 269
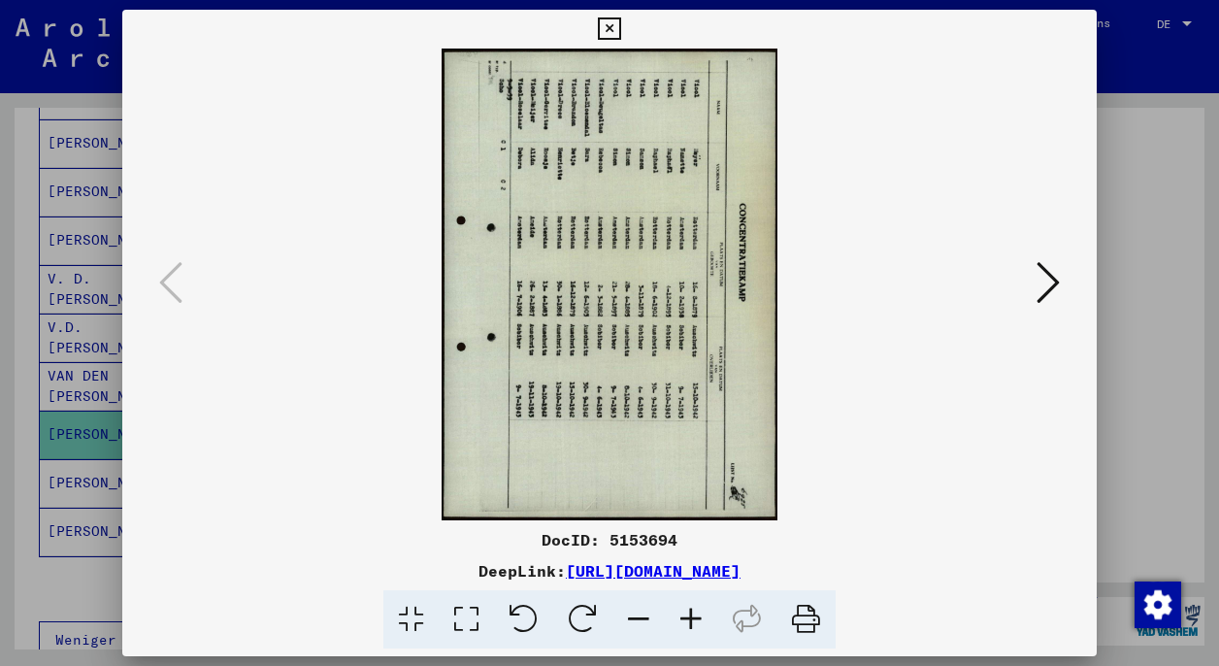
click at [527, 610] on icon at bounding box center [523, 619] width 59 height 59
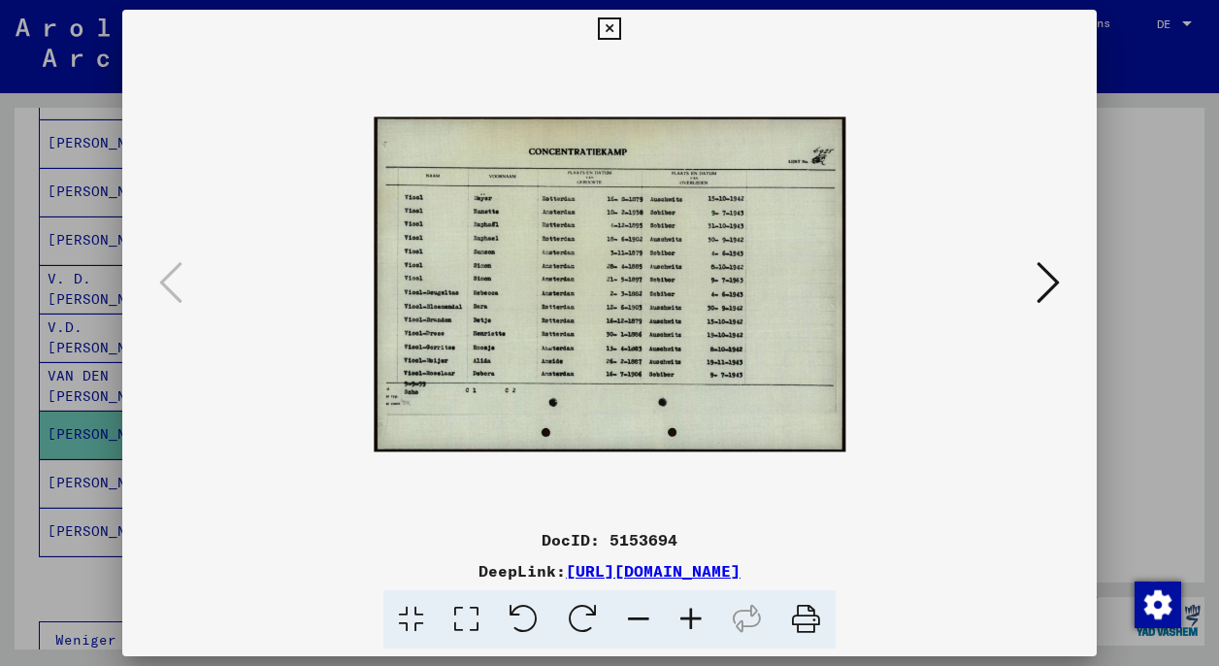
click at [620, 26] on icon at bounding box center [609, 28] width 22 height 23
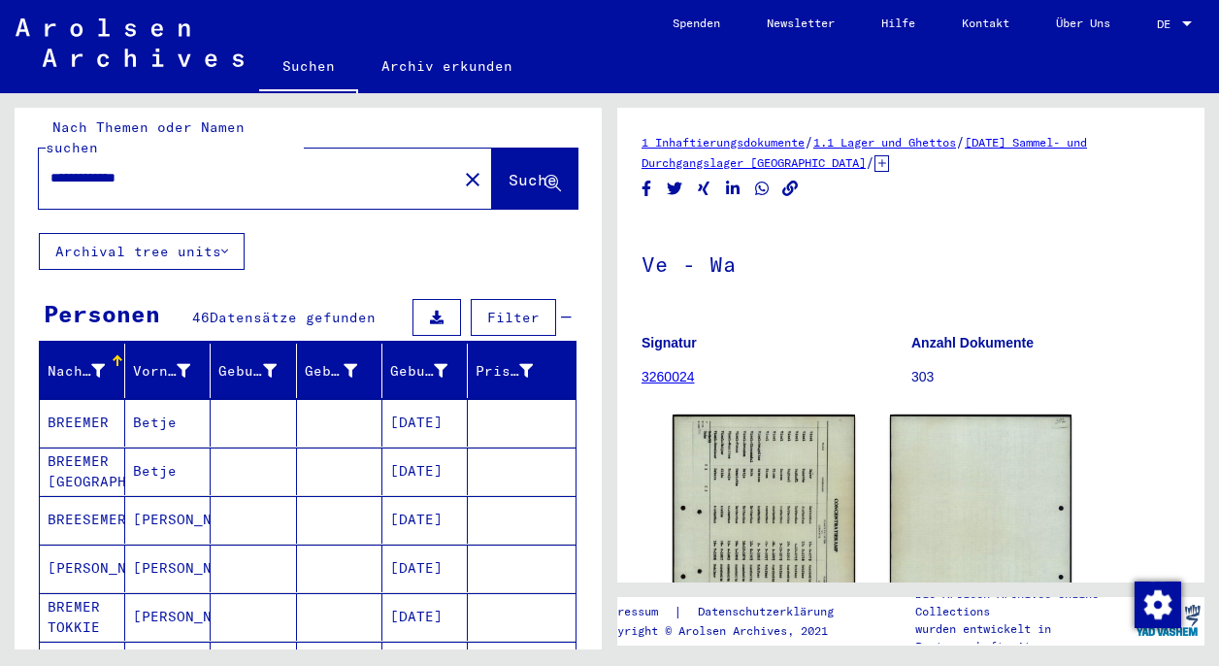
scroll to position [5, 0]
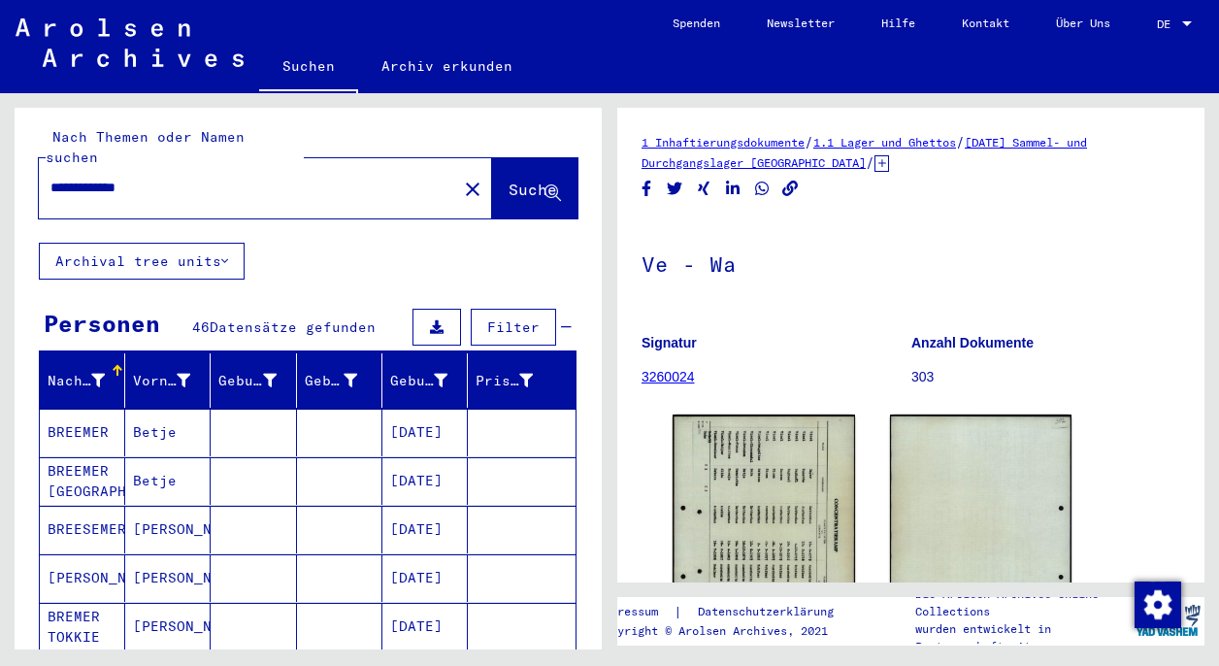
drag, startPoint x: 168, startPoint y: 172, endPoint x: 53, endPoint y: 165, distance: 114.7
click at [53, 178] on input "**********" at bounding box center [247, 188] width 395 height 20
type input "**********"
click at [509, 180] on span "Suche" at bounding box center [533, 189] width 49 height 19
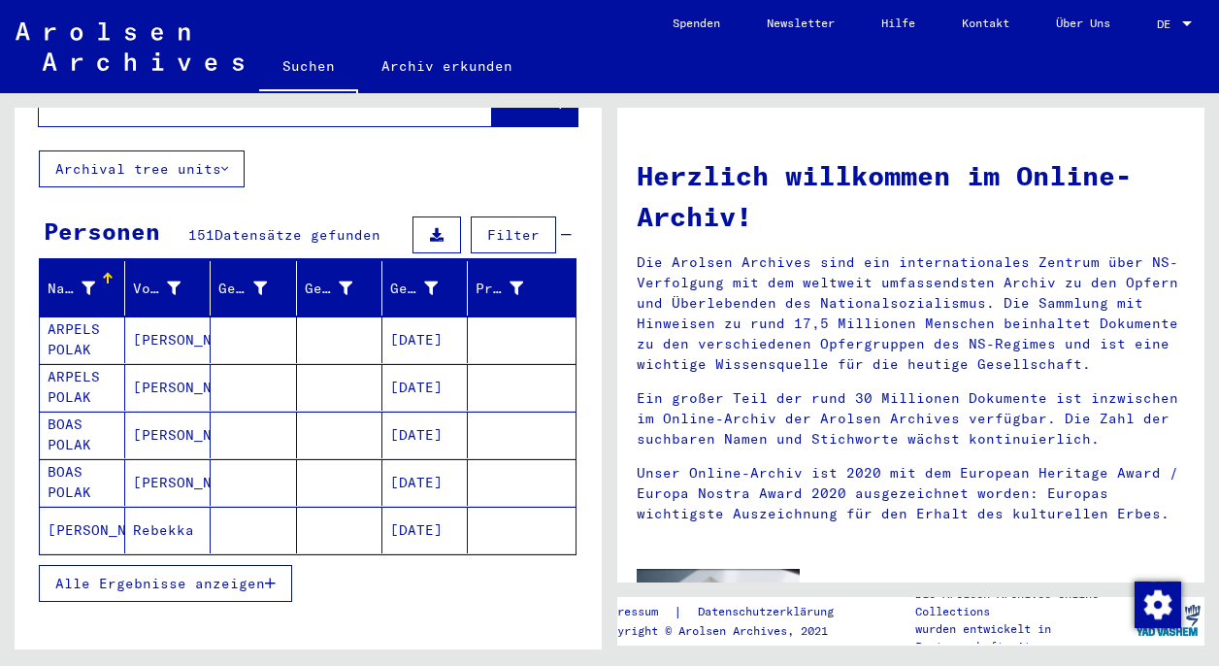
scroll to position [99, 0]
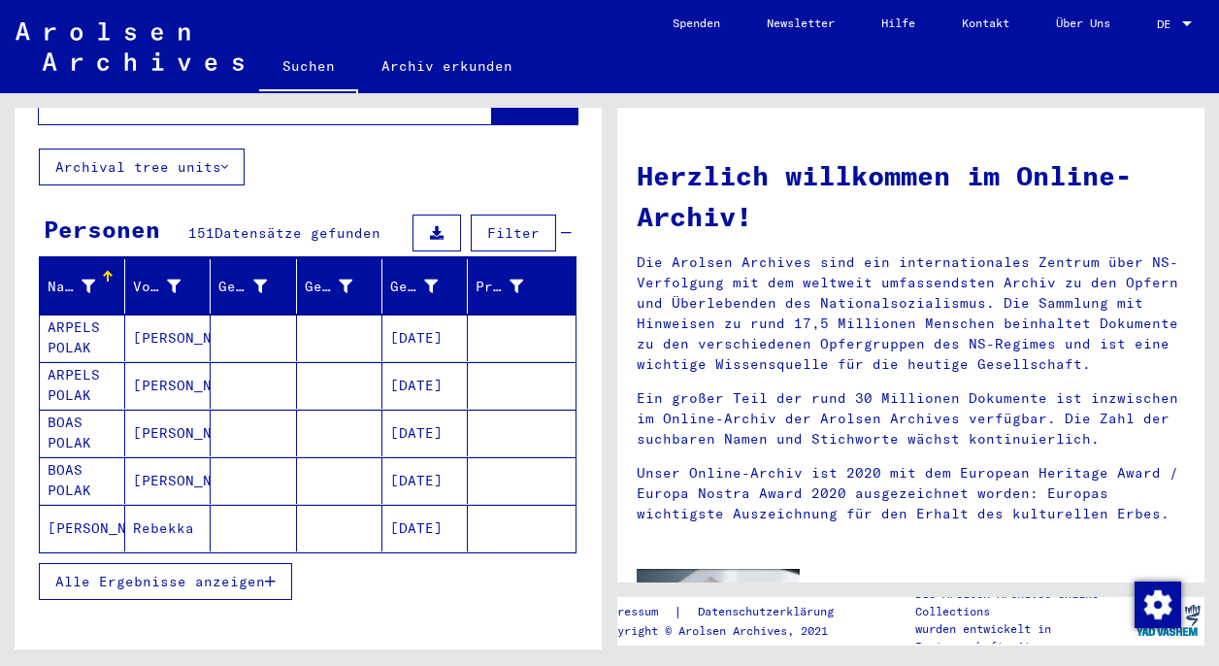
click at [246, 573] on span "Alle Ergebnisse anzeigen" at bounding box center [160, 581] width 210 height 17
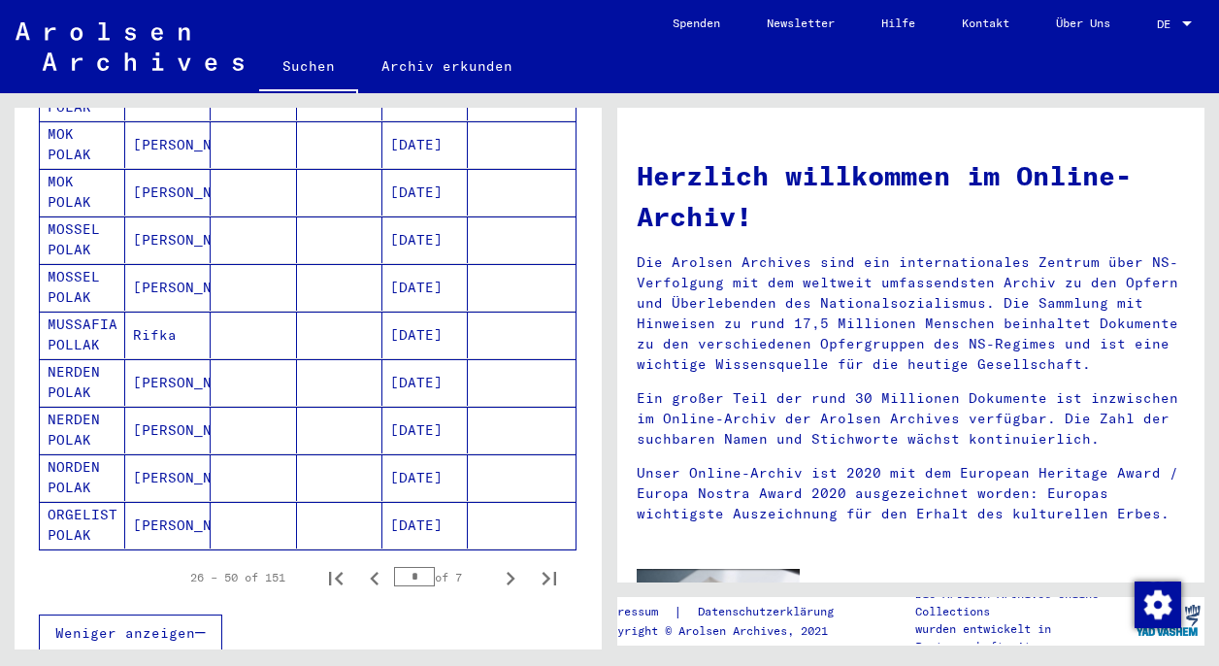
scroll to position [1065, 0]
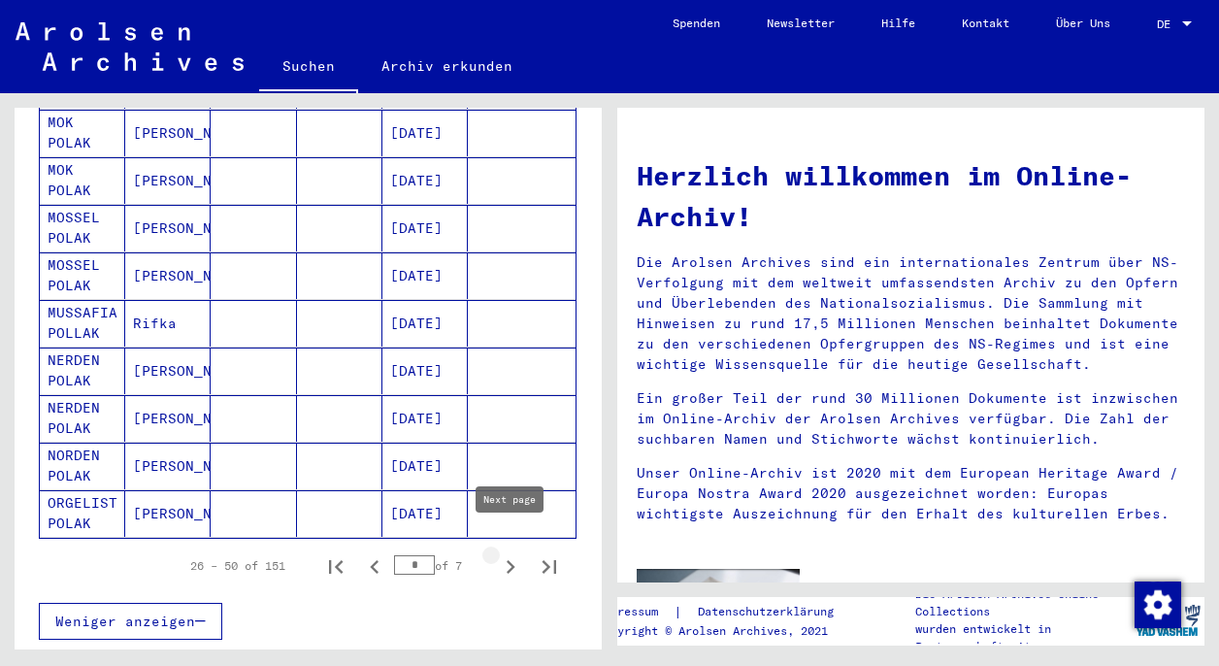
click at [510, 560] on icon "Next page" at bounding box center [511, 567] width 9 height 14
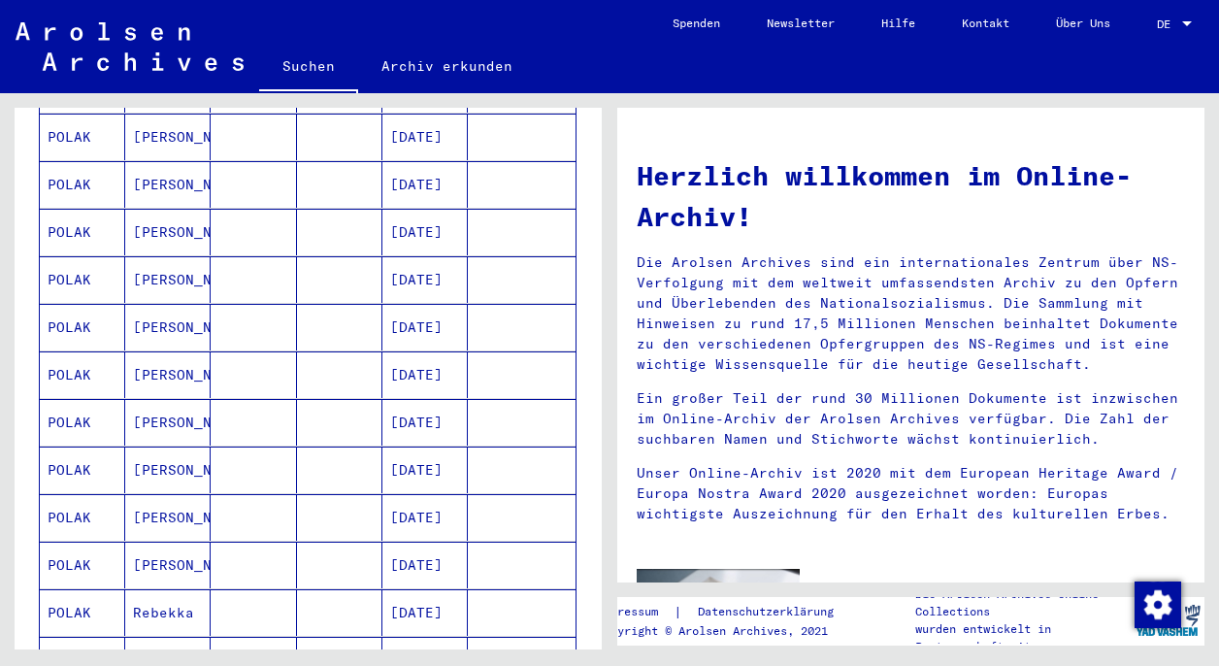
scroll to position [754, 0]
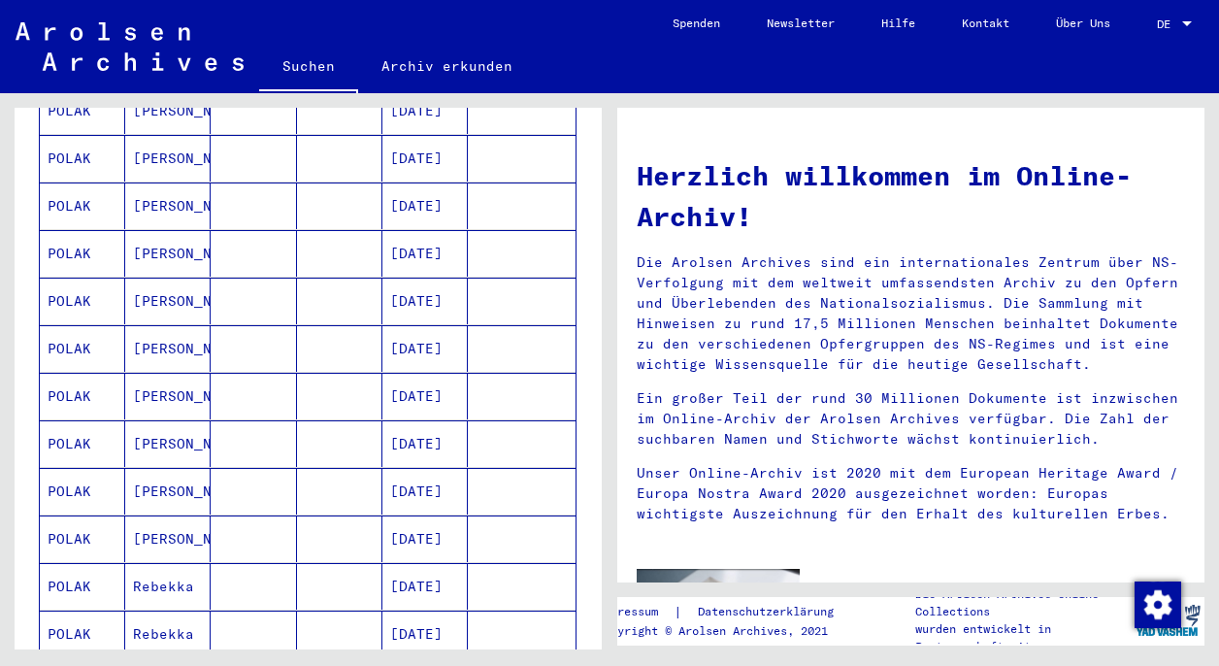
click at [418, 474] on mat-cell "[DATE]" at bounding box center [424, 491] width 85 height 47
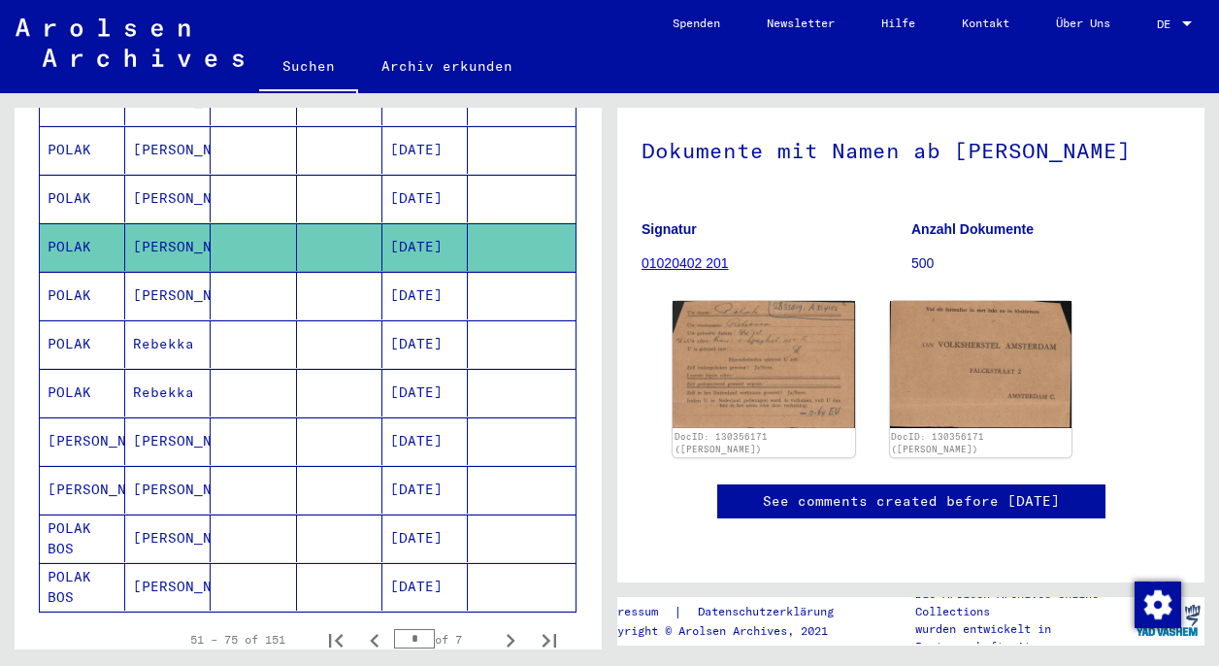
scroll to position [1019, 0]
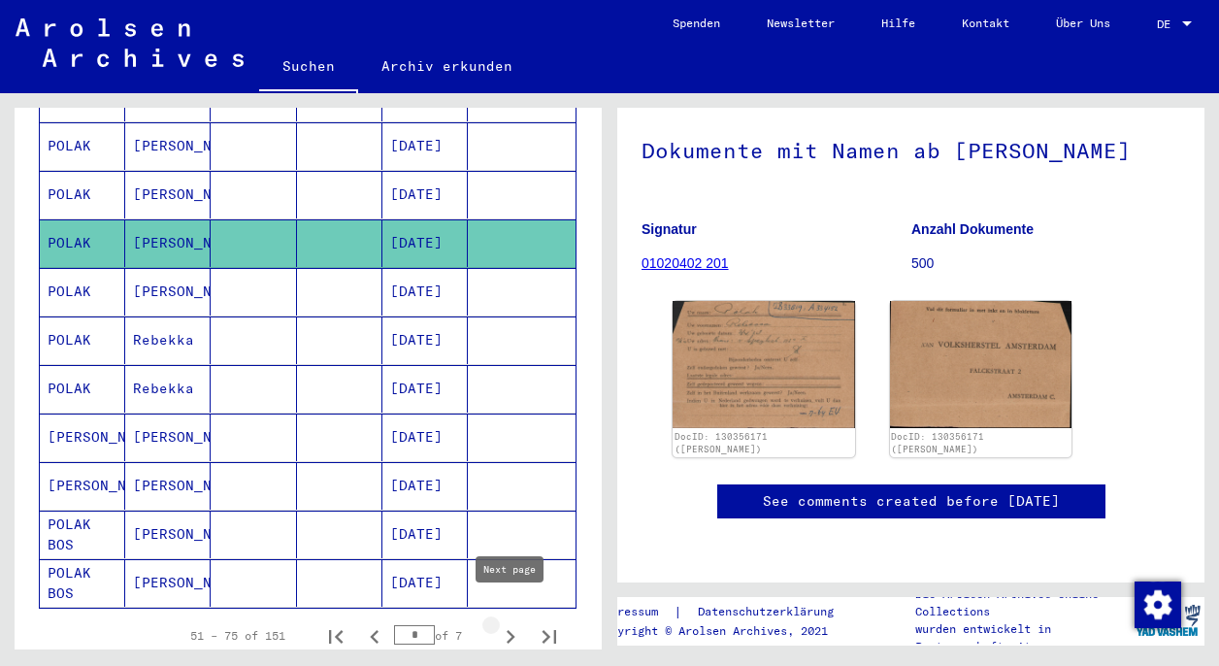
click at [512, 630] on icon "Next page" at bounding box center [511, 637] width 9 height 14
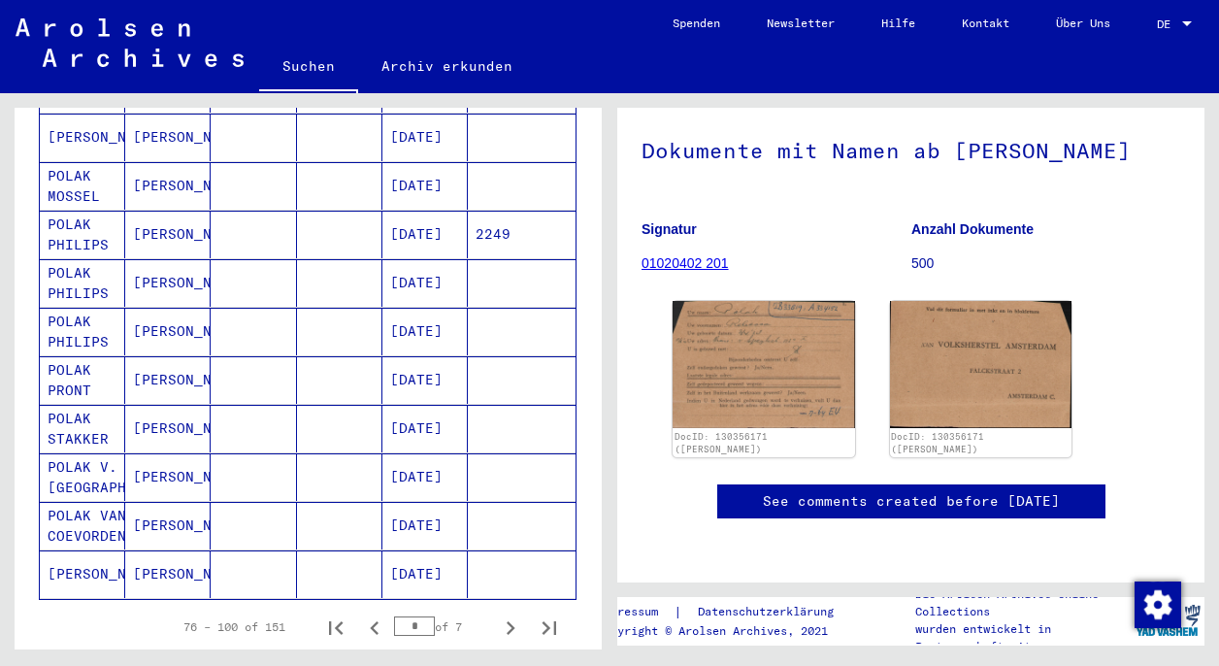
scroll to position [1030, 0]
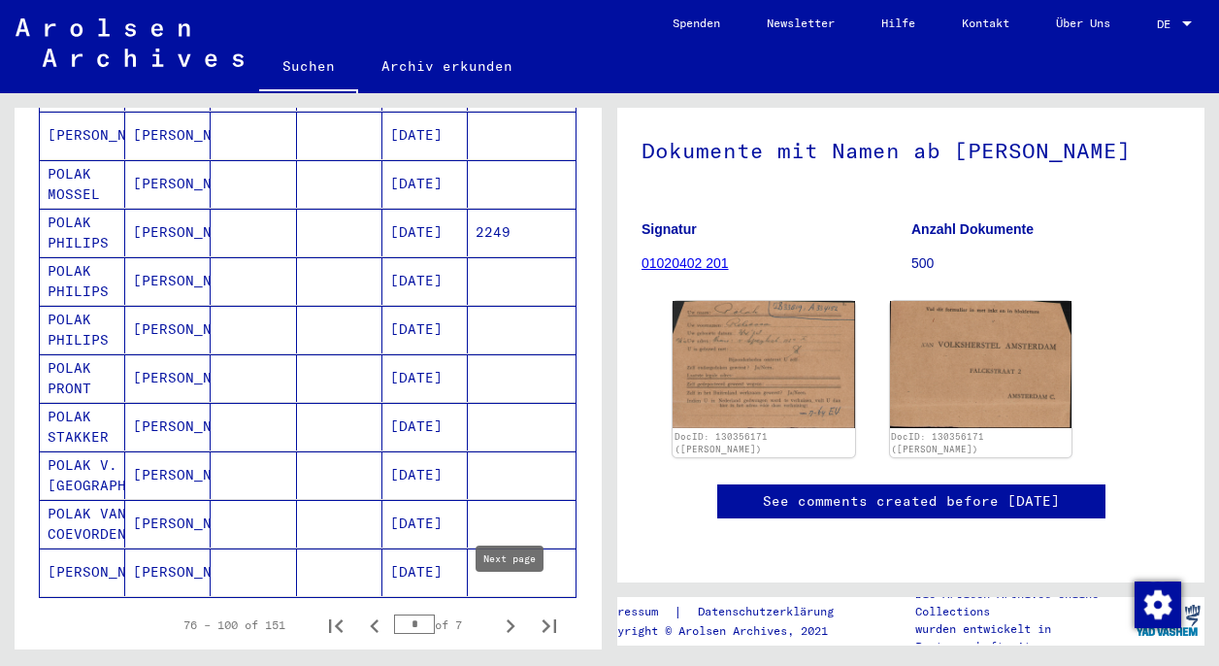
click at [511, 619] on icon "Next page" at bounding box center [511, 626] width 9 height 14
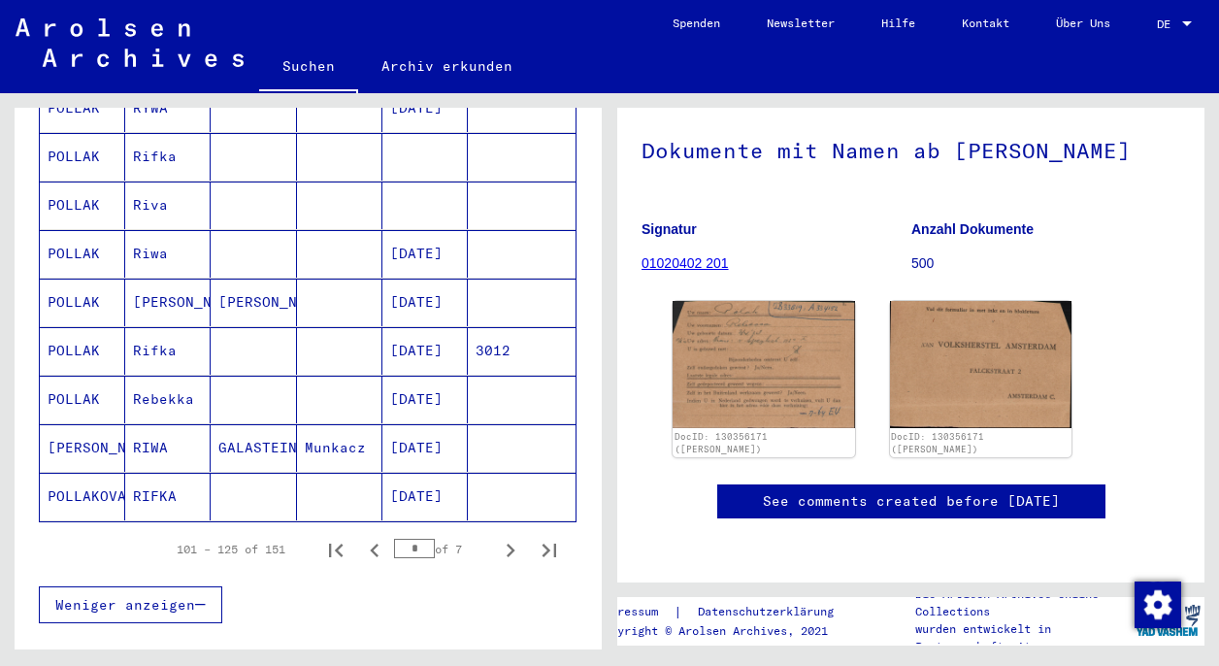
scroll to position [1109, 0]
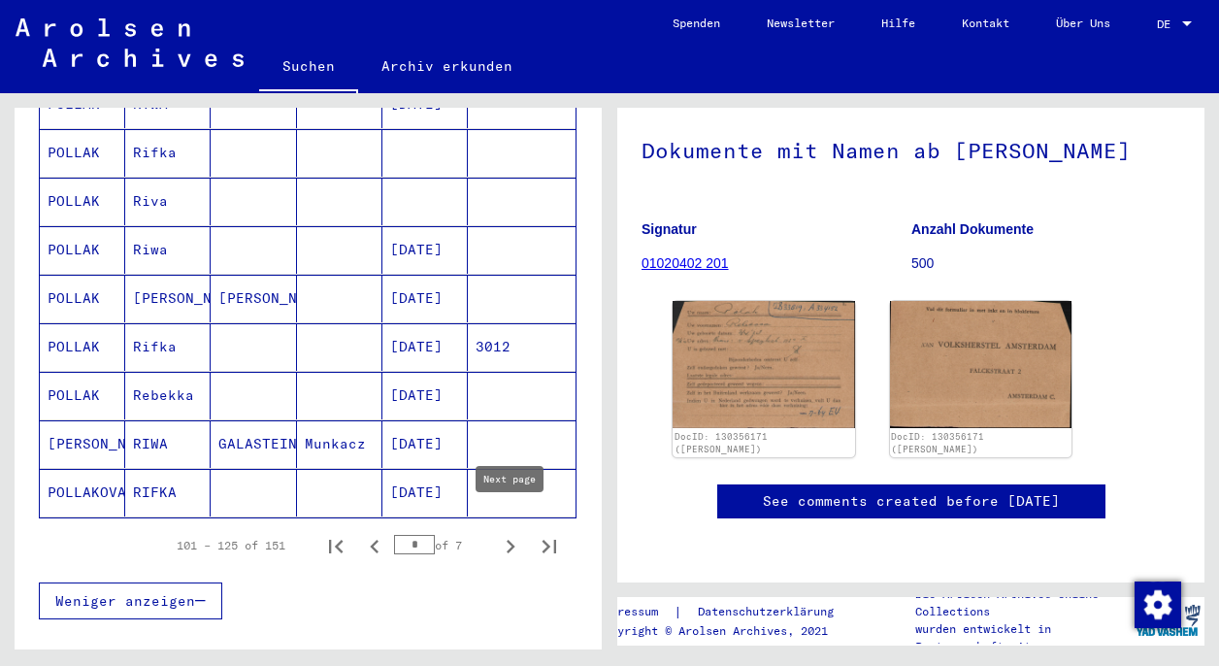
click at [512, 540] on icon "Next page" at bounding box center [511, 547] width 9 height 14
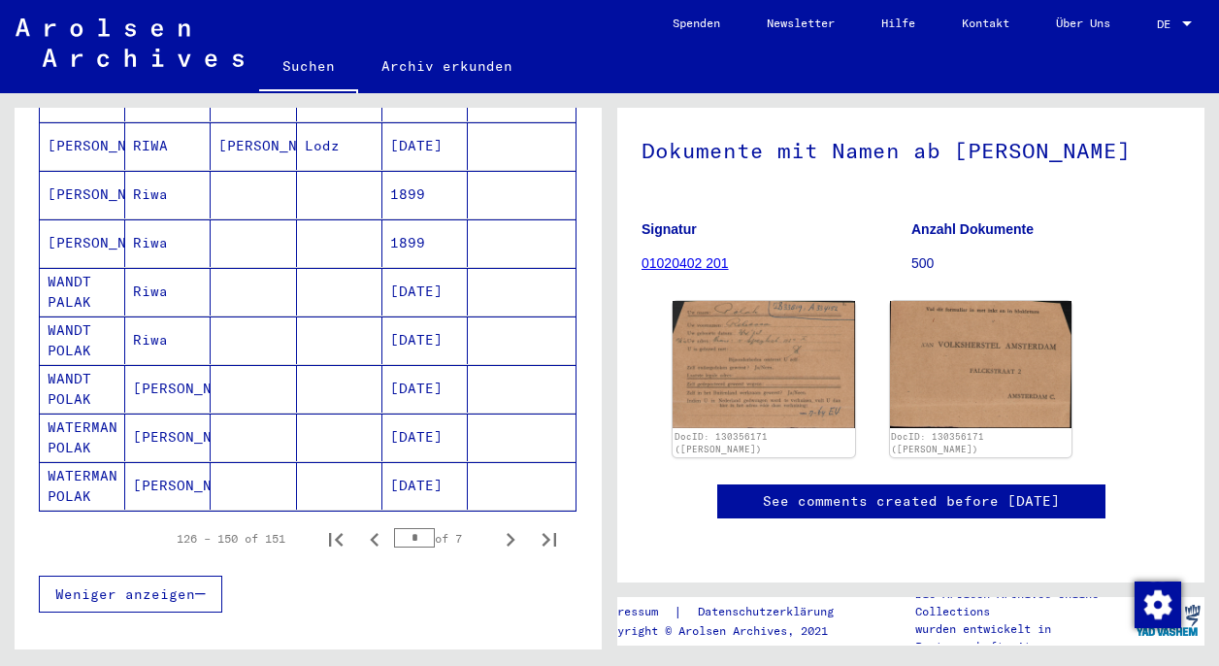
scroll to position [1143, 0]
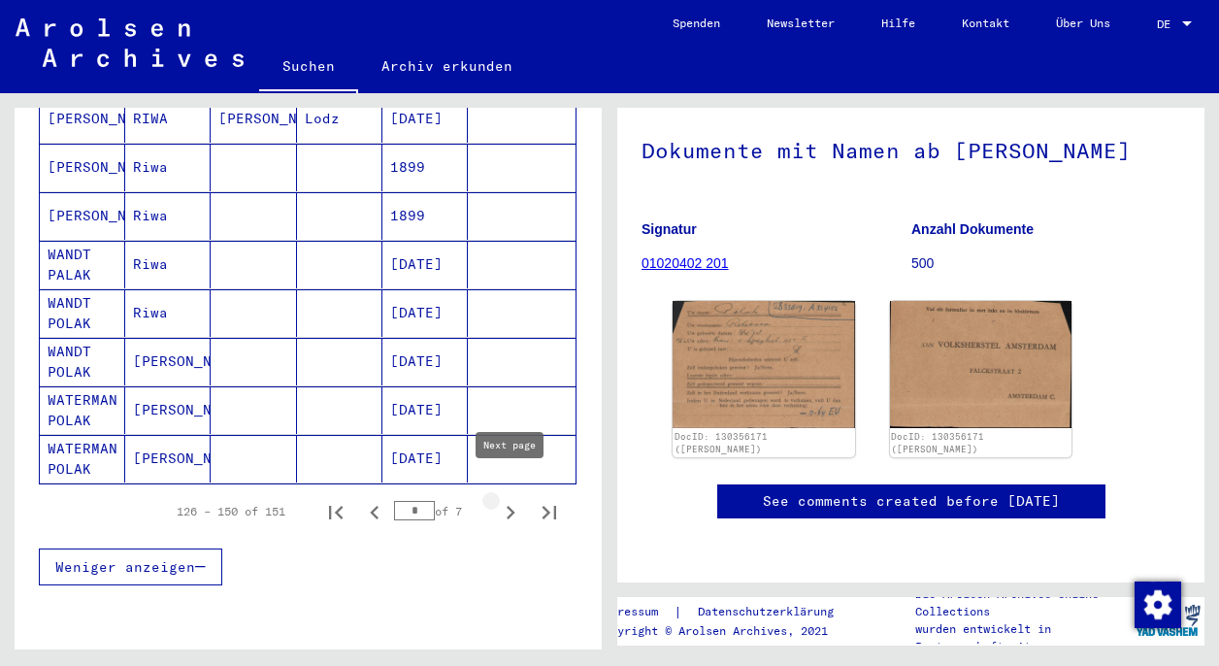
click at [508, 506] on icon "Next page" at bounding box center [511, 513] width 9 height 14
type input "*"
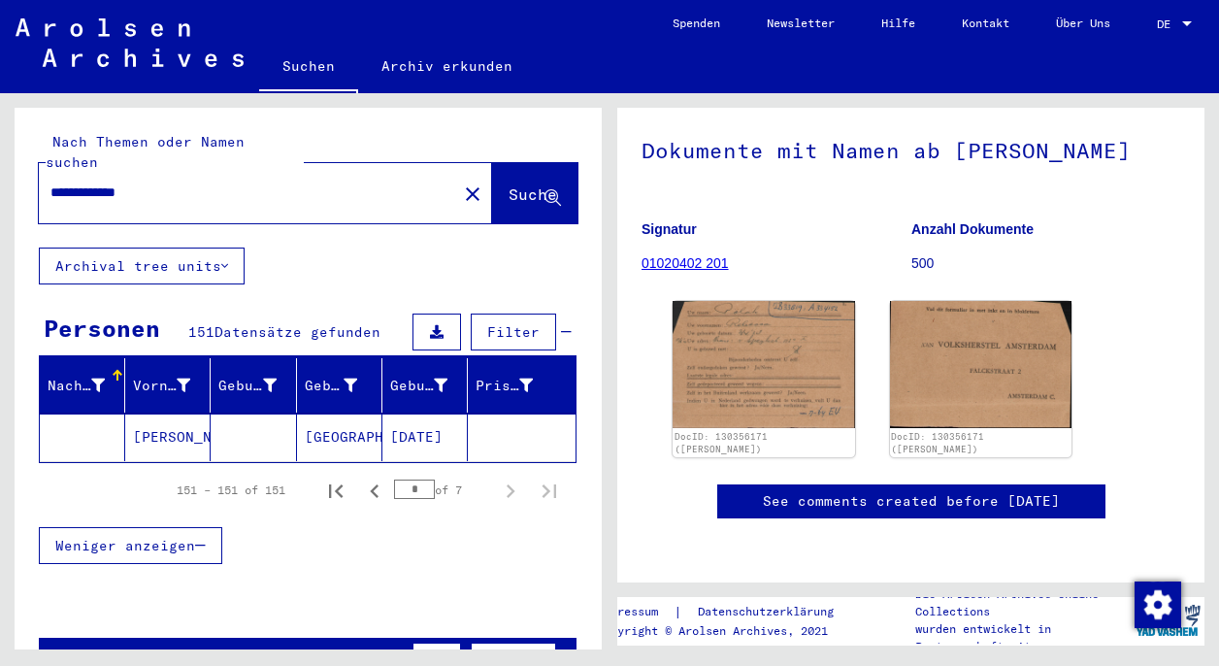
scroll to position [0, 0]
drag, startPoint x: 164, startPoint y: 169, endPoint x: 49, endPoint y: 169, distance: 115.5
click at [49, 171] on div "**********" at bounding box center [242, 193] width 407 height 44
type input "**********"
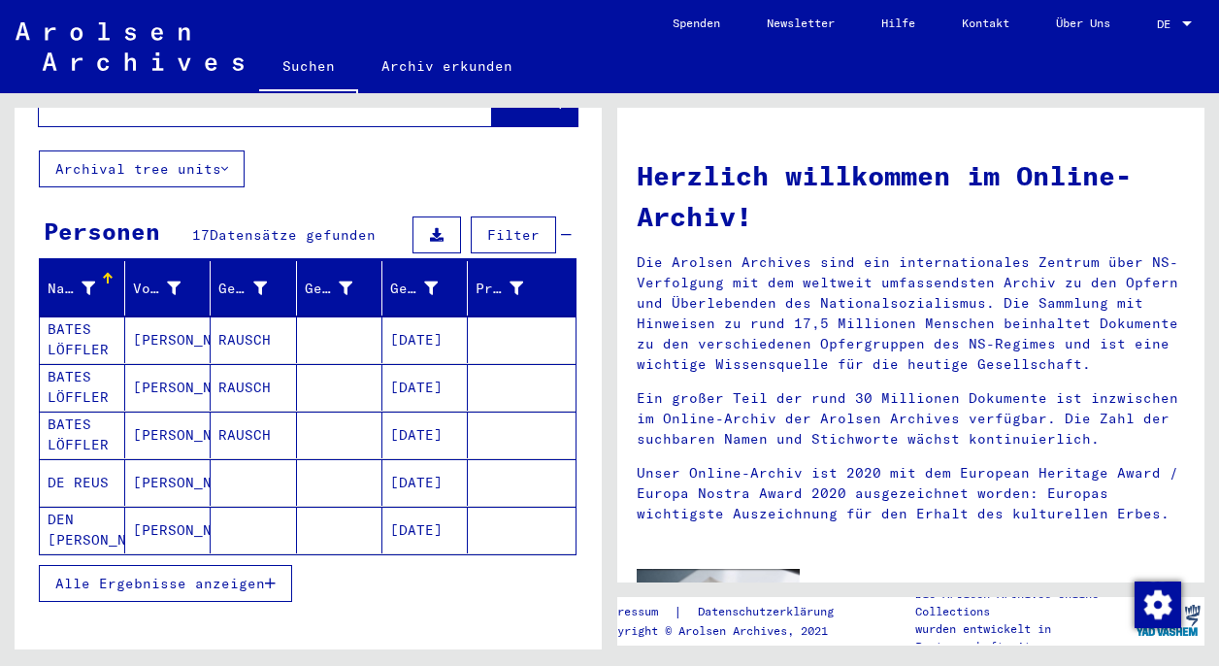
scroll to position [101, 0]
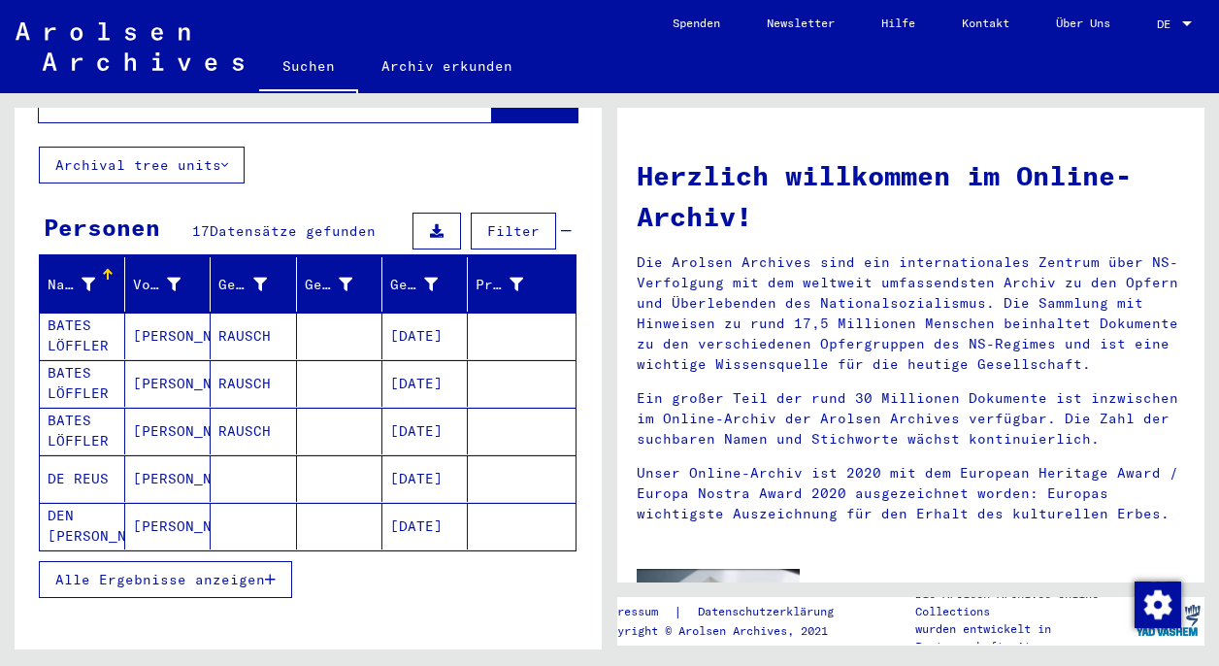
click at [220, 571] on span "Alle Ergebnisse anzeigen" at bounding box center [160, 579] width 210 height 17
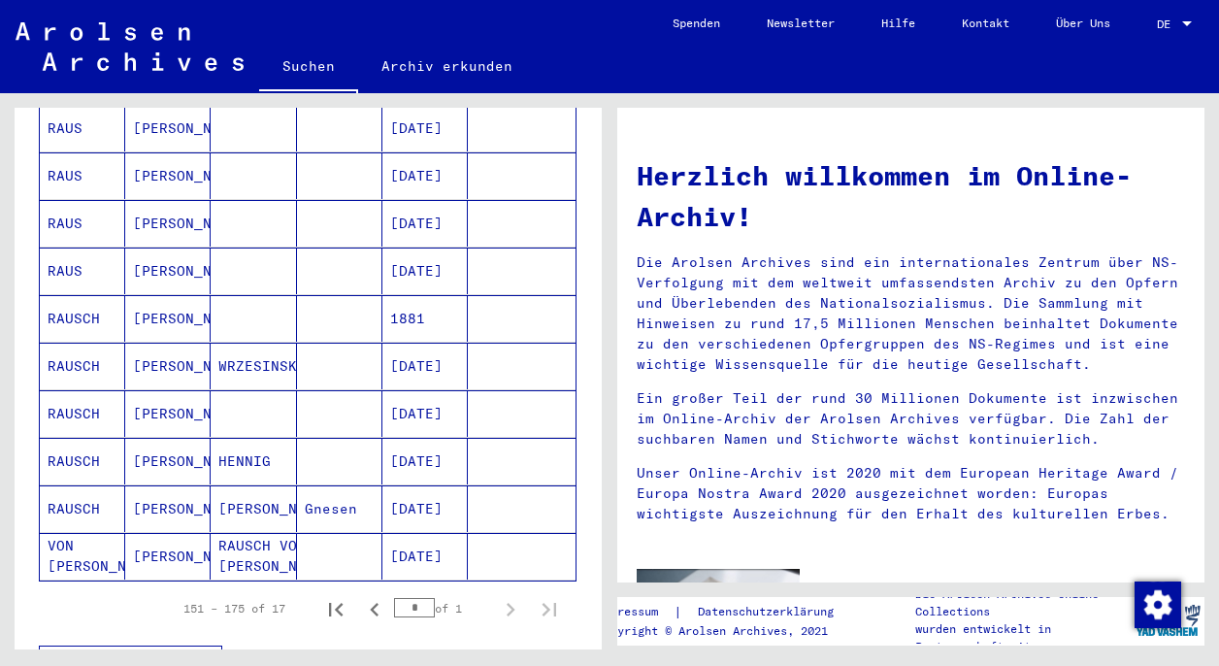
scroll to position [645, 0]
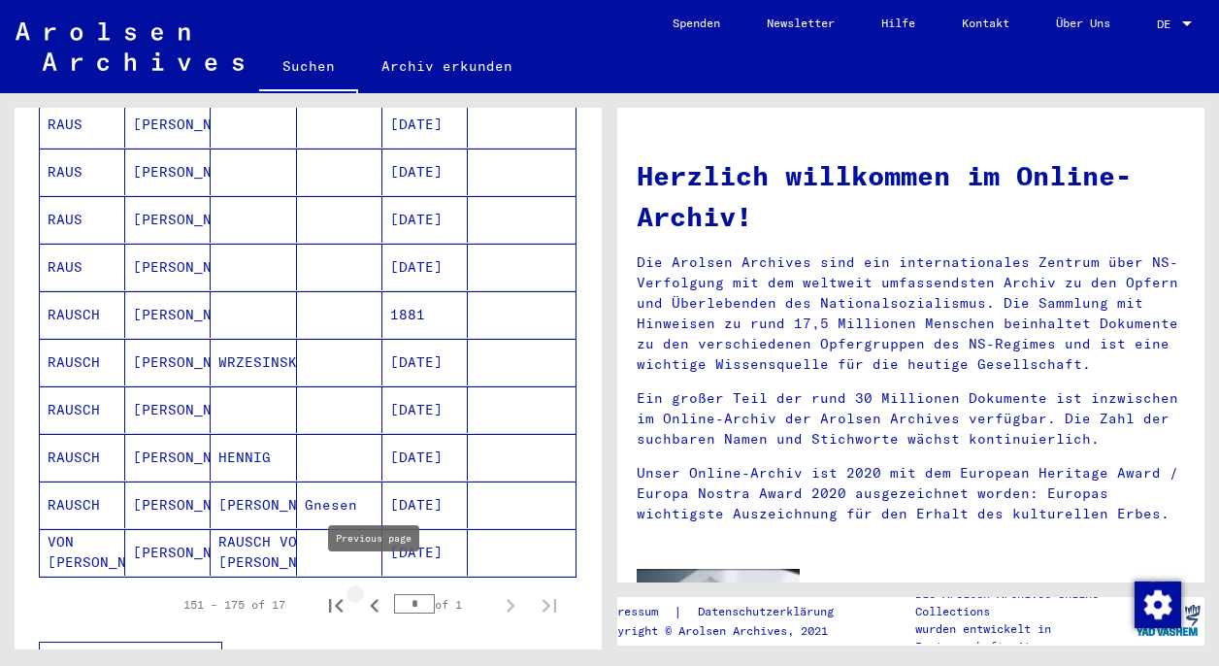
click at [372, 592] on icon "Previous page" at bounding box center [374, 605] width 27 height 27
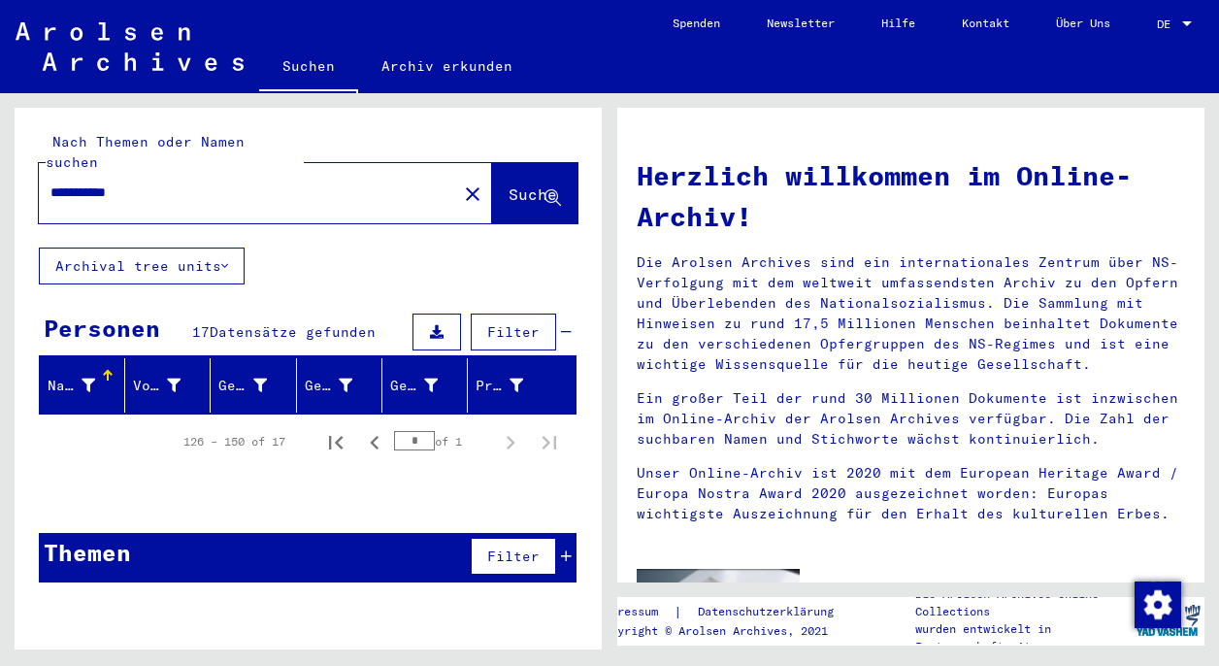
scroll to position [0, 0]
click at [374, 429] on icon "Previous page" at bounding box center [374, 442] width 27 height 27
click at [179, 247] on button "Archival tree units" at bounding box center [142, 265] width 206 height 37
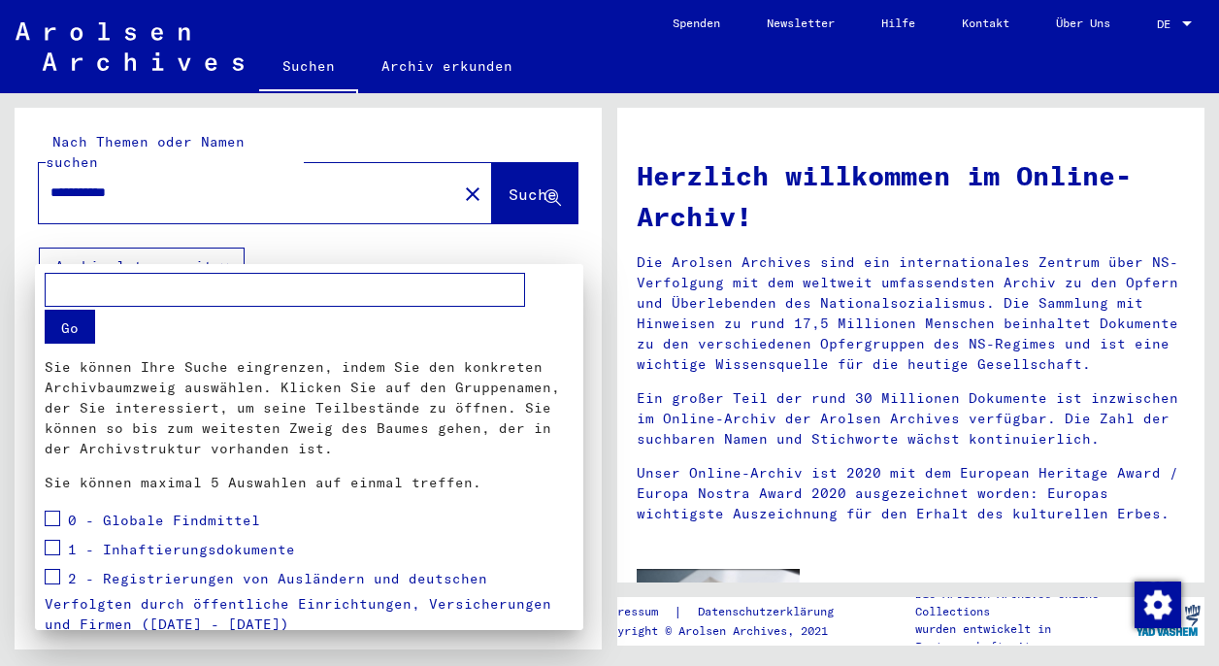
click at [300, 244] on div at bounding box center [609, 333] width 1219 height 666
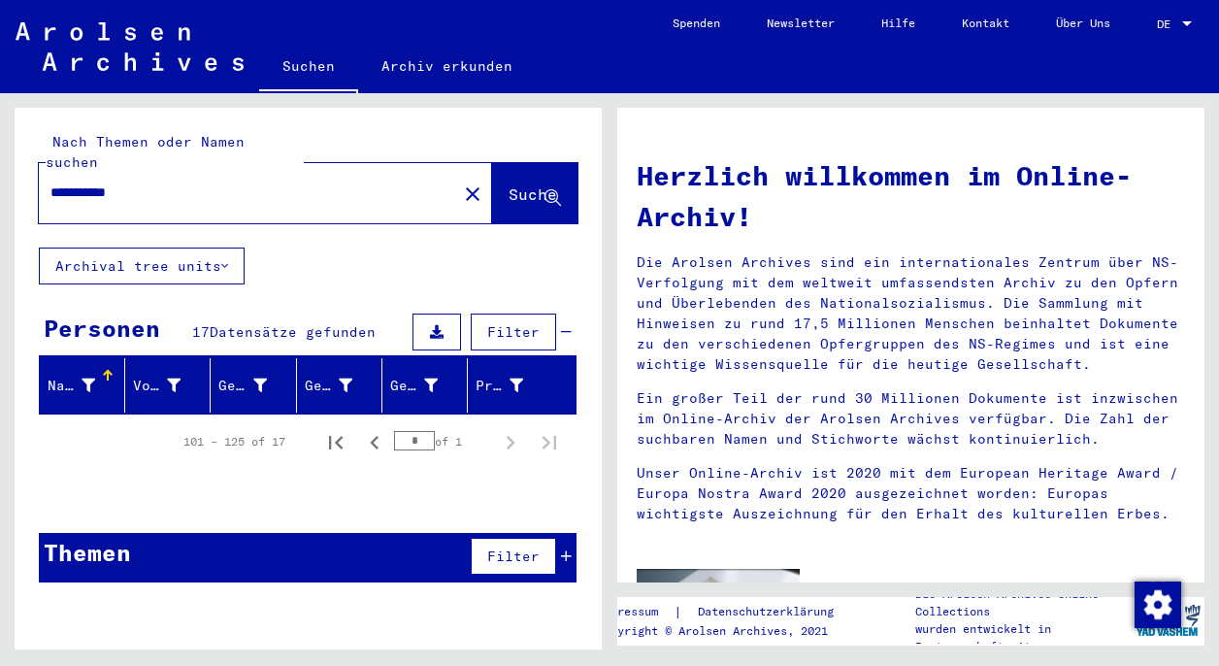
click at [515, 184] on span "Suche" at bounding box center [533, 193] width 49 height 19
click at [337, 429] on icon "First page" at bounding box center [335, 442] width 27 height 27
type input "*"
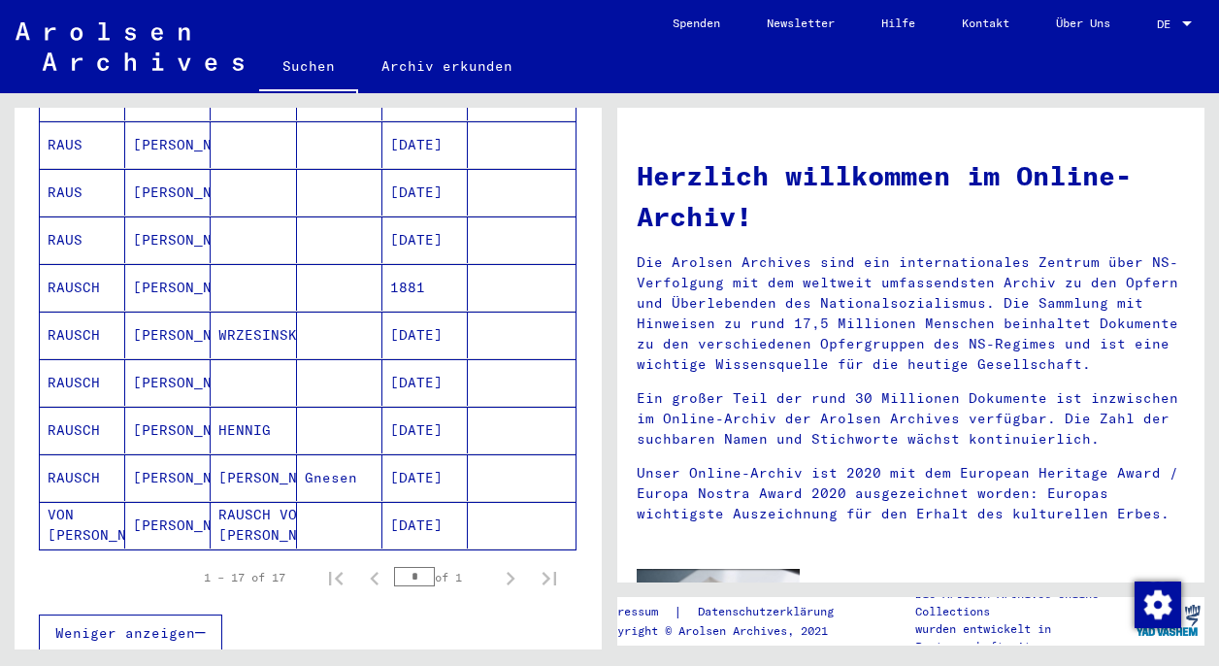
scroll to position [677, 0]
